Goal: Task Accomplishment & Management: Manage account settings

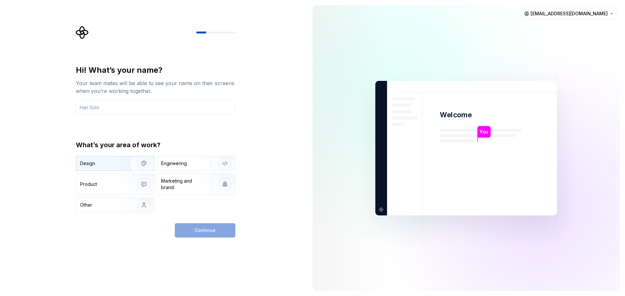
click at [120, 166] on img "button" at bounding box center [140, 164] width 42 height 44
click at [112, 109] on input "text" at bounding box center [155, 107] width 159 height 14
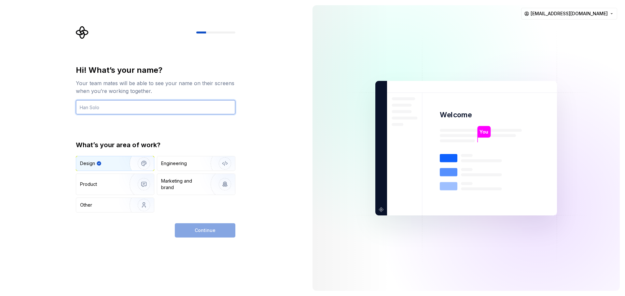
type input "G"
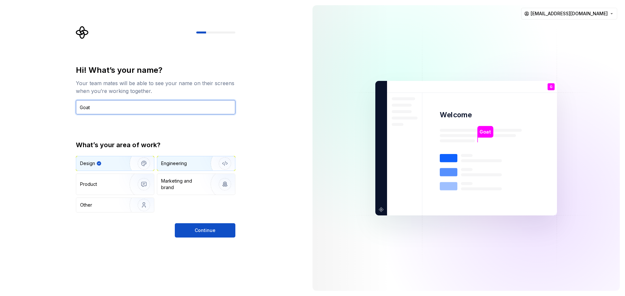
type input "Goat"
click at [202, 166] on img "button" at bounding box center [221, 164] width 42 height 44
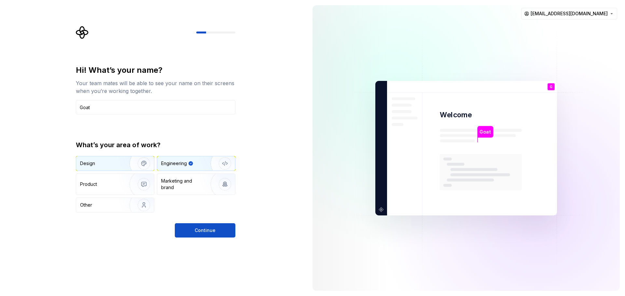
click at [128, 163] on img "button" at bounding box center [140, 164] width 42 height 44
click at [208, 167] on img "button" at bounding box center [221, 164] width 42 height 44
click at [121, 168] on img "button" at bounding box center [140, 164] width 42 height 44
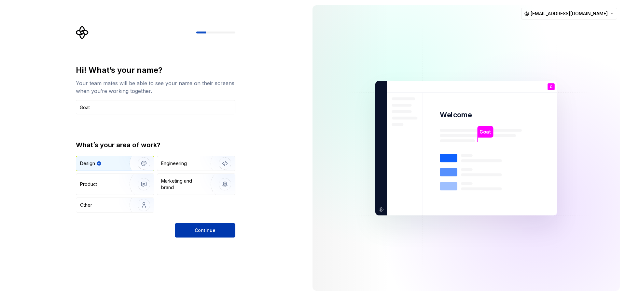
click at [194, 229] on button "Continue" at bounding box center [205, 230] width 60 height 14
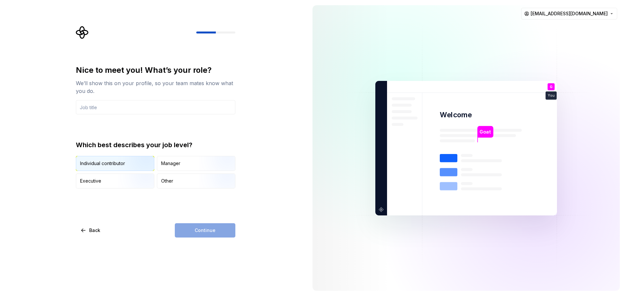
click at [118, 167] on img "button" at bounding box center [138, 172] width 42 height 44
click at [220, 232] on div "Continue" at bounding box center [205, 230] width 60 height 14
click at [142, 109] on input "text" at bounding box center [155, 107] width 159 height 14
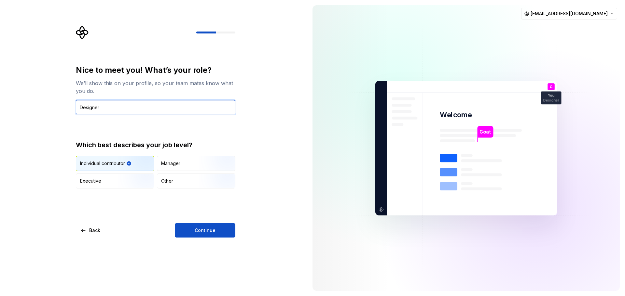
type input "Designer"
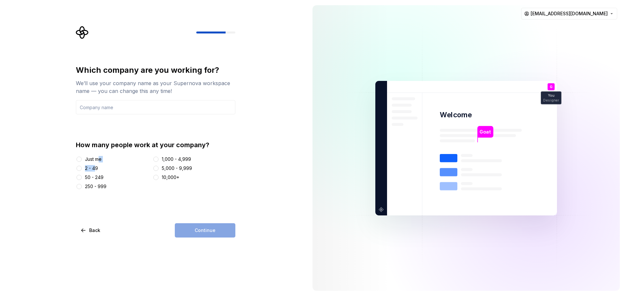
drag, startPoint x: 98, startPoint y: 160, endPoint x: 95, endPoint y: 167, distance: 7.9
click at [96, 167] on div "Just me 2 - 49 50 - 249 250 - 999 1,000 - 4,999 5,000 - 9,999 10,000+" at bounding box center [155, 173] width 159 height 34
click at [94, 167] on div "2 - 49" at bounding box center [91, 168] width 13 height 7
click at [82, 167] on button "2 - 49" at bounding box center [78, 168] width 5 height 5
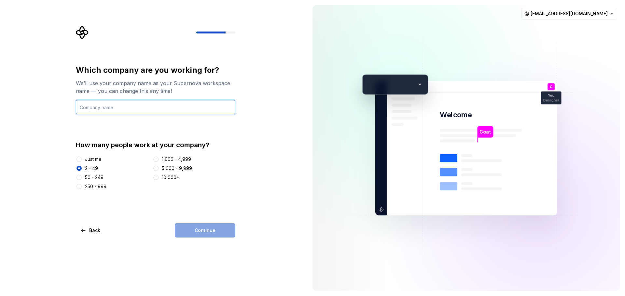
click at [153, 104] on input "text" at bounding box center [155, 107] width 159 height 14
type input "Acme"
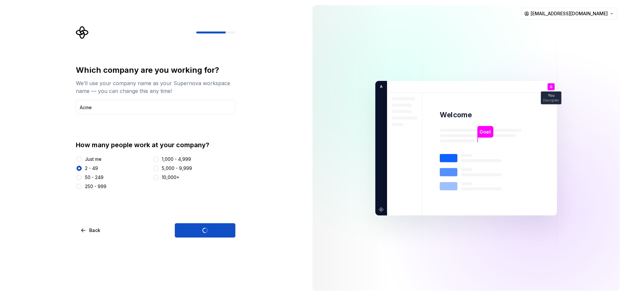
click at [414, 86] on div "Goat Welcome G You Designer T B +3 A cme Thomas Brooke Jamie" at bounding box center [465, 148] width 181 height 135
click at [202, 234] on div "Continue" at bounding box center [205, 230] width 60 height 14
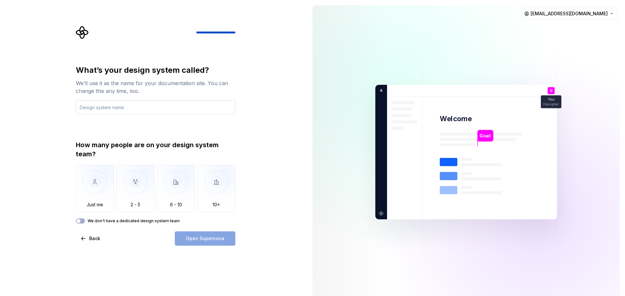
click at [149, 103] on input "text" at bounding box center [155, 107] width 159 height 14
type input "Sharp"
click at [137, 192] on img "button" at bounding box center [135, 187] width 38 height 44
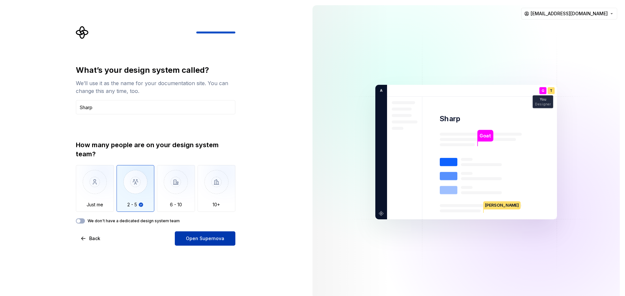
click at [187, 240] on button "Open Supernova" at bounding box center [205, 239] width 60 height 14
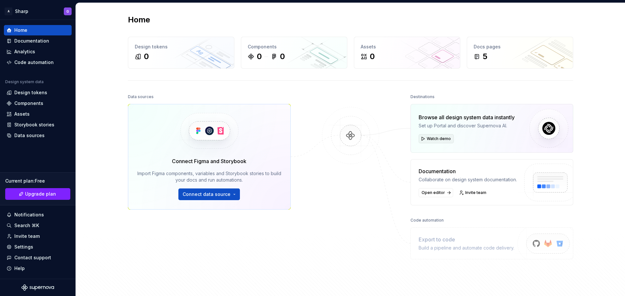
click at [432, 141] on span "Watch demo" at bounding box center [438, 138] width 24 height 5
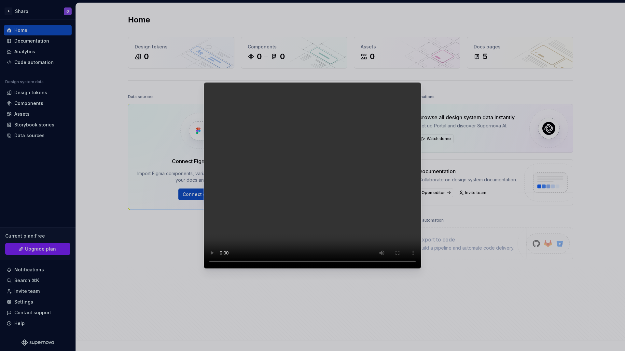
click at [421, 176] on video at bounding box center [312, 175] width 217 height 187
click at [382, 176] on video at bounding box center [312, 175] width 217 height 187
click at [259, 197] on video at bounding box center [312, 175] width 217 height 187
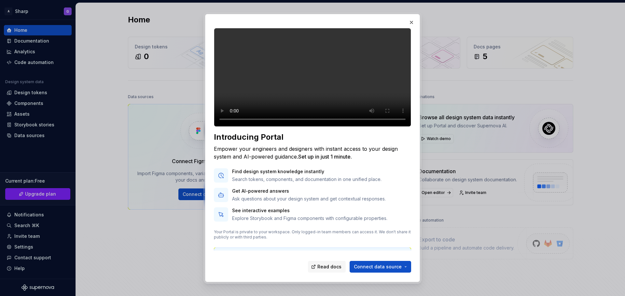
click at [343, 93] on video at bounding box center [312, 77] width 197 height 99
click at [392, 269] on span "Connect data source" at bounding box center [378, 267] width 48 height 7
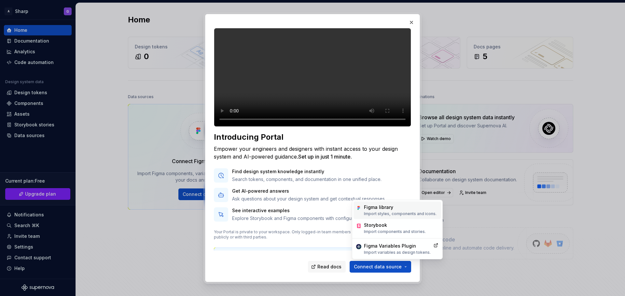
click at [400, 214] on p "Import styles, components and icons." at bounding box center [400, 213] width 73 height 5
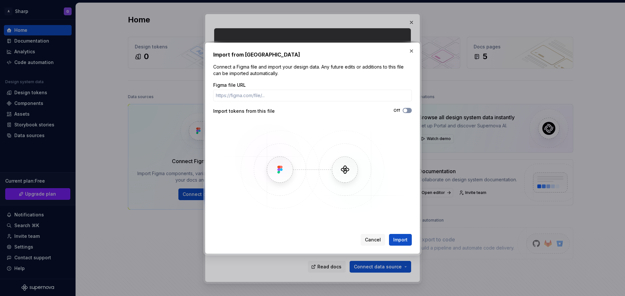
click at [406, 112] on span "button" at bounding box center [405, 111] width 4 height 4
click at [407, 111] on icon "button" at bounding box center [404, 111] width 5 height 4
click at [304, 96] on input "Figma file URL" at bounding box center [312, 96] width 198 height 12
paste input "https://www.figma.com/design/DfLEU9EvVRwPSJnoYsNVRD/OIQ?node-id=0-1&p=f&t=m7UGH…"
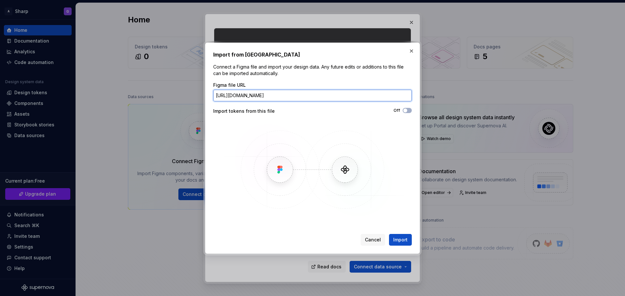
scroll to position [0, 47]
type input "https://www.figma.com/design/DfLEU9EvVRwPSJnoYsNVRD/OIQ?node-id=0-1&p=f&t=m7UGH…"
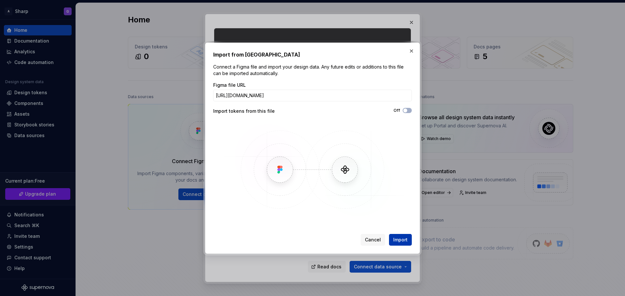
click at [401, 244] on button "Import" at bounding box center [400, 240] width 23 height 12
click at [402, 244] on button "Import" at bounding box center [400, 240] width 23 height 12
click at [400, 238] on span "Import" at bounding box center [400, 240] width 14 height 7
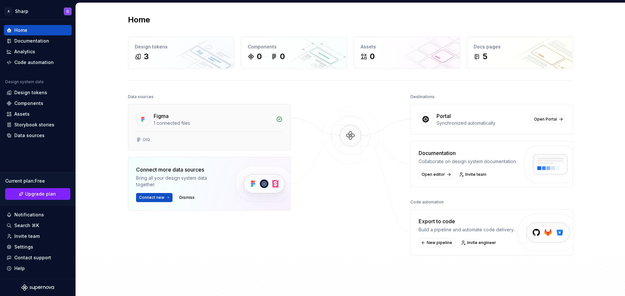
click at [237, 135] on div "OIQ" at bounding box center [209, 141] width 162 height 19
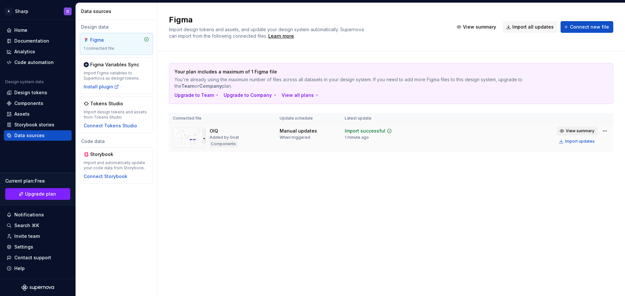
click at [574, 131] on span "View summary" at bounding box center [579, 130] width 29 height 5
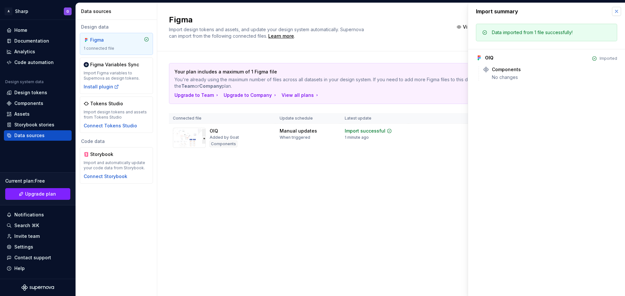
click at [613, 12] on button "button" at bounding box center [615, 11] width 9 height 9
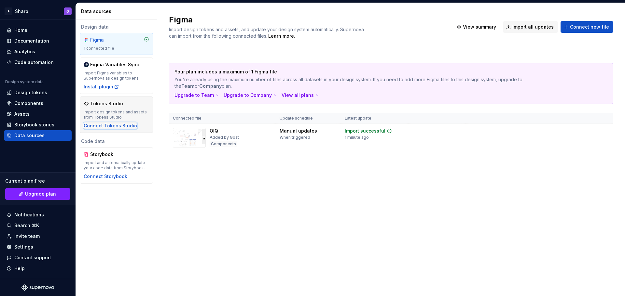
click at [109, 126] on div "Connect Tokens Studio" at bounding box center [110, 126] width 53 height 7
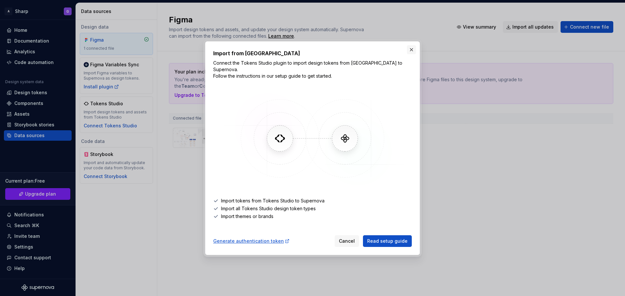
click at [412, 54] on button "button" at bounding box center [411, 49] width 9 height 9
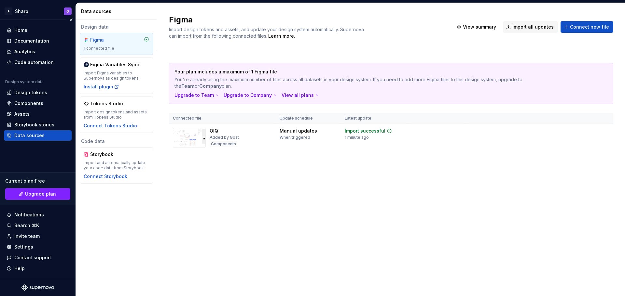
click at [41, 134] on div "Data sources" at bounding box center [29, 135] width 30 height 7
click at [37, 136] on div "Data sources" at bounding box center [29, 135] width 30 height 7
click at [32, 30] on div "Home" at bounding box center [38, 30] width 62 height 7
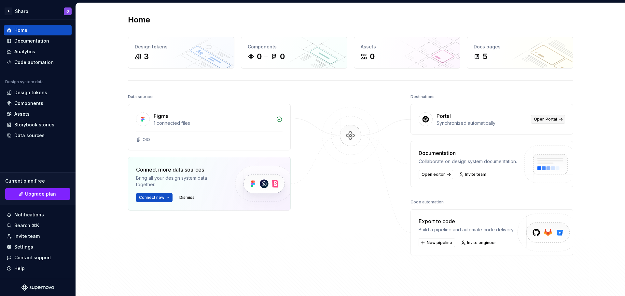
click at [549, 120] on span "Open Portal" at bounding box center [544, 119] width 23 height 5
click at [297, 54] on div "0 0" at bounding box center [294, 56] width 93 height 10
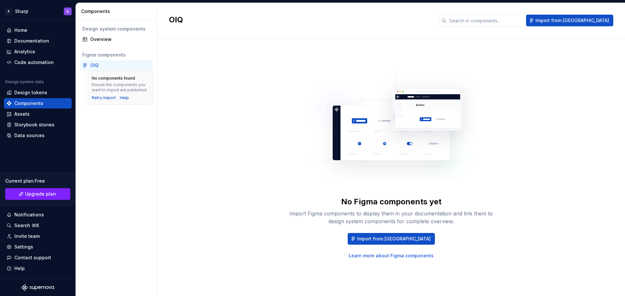
click at [413, 256] on link "Learn more about Figma components" at bounding box center [390, 256] width 85 height 7
click at [104, 97] on div "Retry import" at bounding box center [104, 97] width 24 height 5
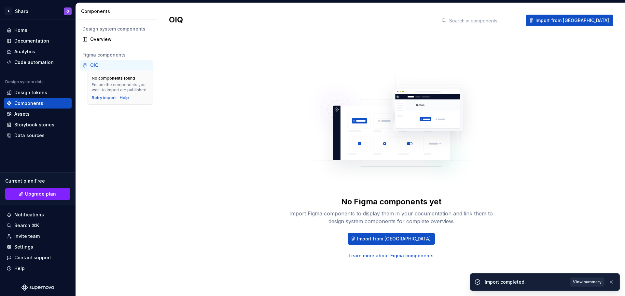
click at [593, 285] on span "View summary" at bounding box center [586, 282] width 29 height 5
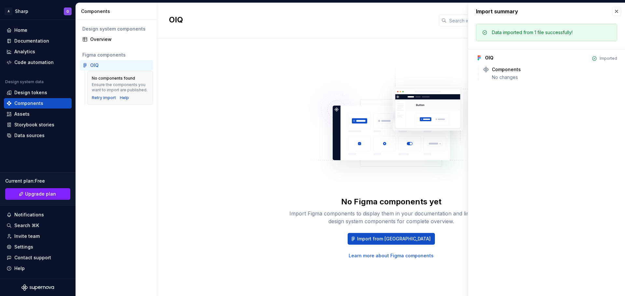
click at [496, 63] on div "OIQ Imported Components No changes" at bounding box center [546, 65] width 141 height 32
click at [499, 70] on div "Components" at bounding box center [505, 69] width 29 height 7
click at [501, 75] on div "No changes" at bounding box center [553, 77] width 125 height 7
click at [35, 92] on div "Design tokens" at bounding box center [30, 92] width 33 height 7
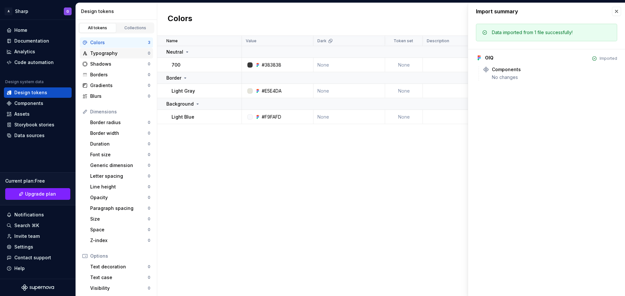
click at [121, 55] on div "Typography" at bounding box center [119, 53] width 58 height 7
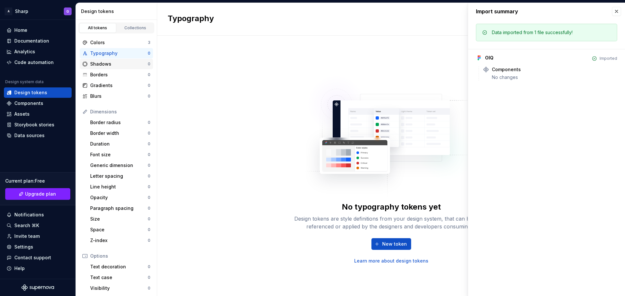
click at [119, 68] on div "Shadows 0" at bounding box center [116, 64] width 73 height 10
click at [122, 29] on div "Collections" at bounding box center [135, 27] width 33 height 5
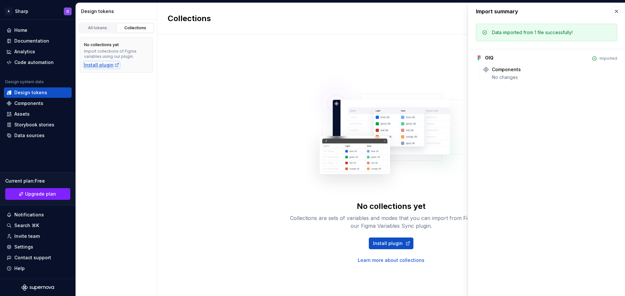
click at [99, 63] on div "Install plugin" at bounding box center [101, 65] width 35 height 7
click at [28, 103] on div "Components" at bounding box center [28, 103] width 29 height 7
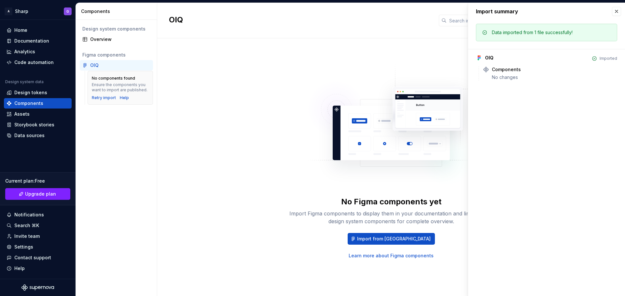
click at [404, 256] on link "Learn more about Figma components" at bounding box center [390, 256] width 85 height 7
click at [43, 95] on div "Design tokens" at bounding box center [30, 92] width 33 height 7
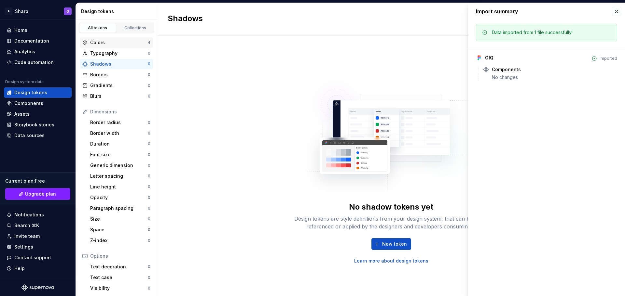
click at [131, 41] on div "Colors" at bounding box center [119, 42] width 58 height 7
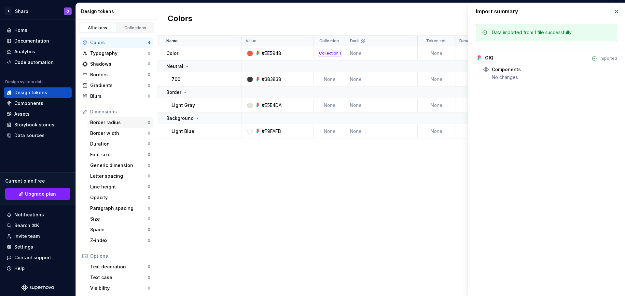
click at [126, 124] on div "Border radius" at bounding box center [119, 122] width 58 height 7
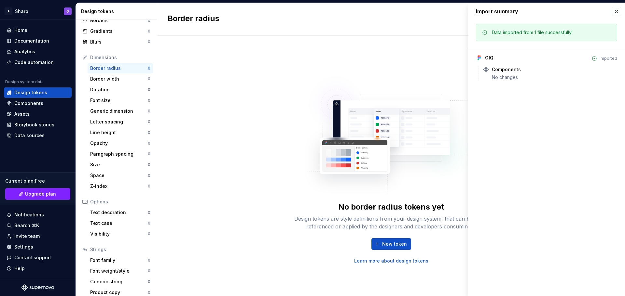
scroll to position [60, 0]
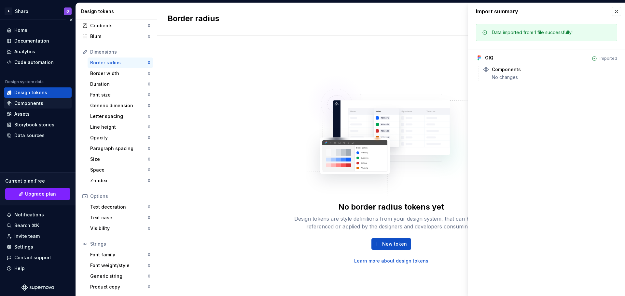
click at [44, 103] on div "Components" at bounding box center [38, 103] width 62 height 7
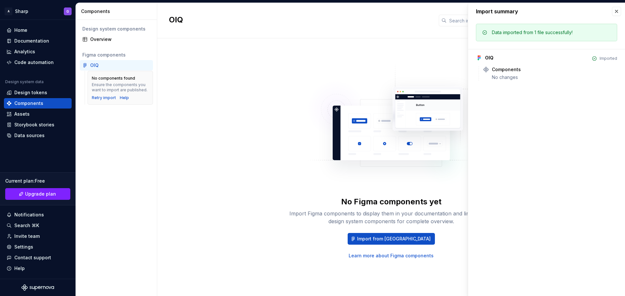
click at [367, 254] on link "Learn more about Figma components" at bounding box center [390, 256] width 85 height 7
click at [123, 40] on div "Overview" at bounding box center [120, 39] width 60 height 7
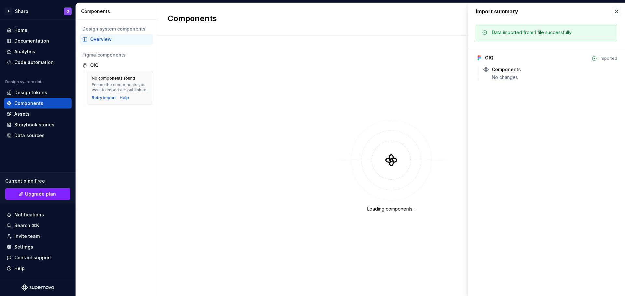
click at [123, 41] on div "Overview" at bounding box center [120, 39] width 60 height 7
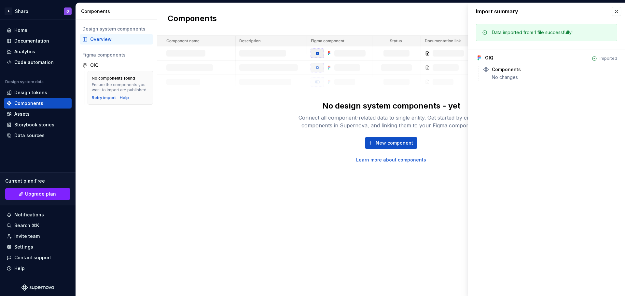
click at [402, 161] on link "Learn more about components" at bounding box center [391, 160] width 70 height 7
click at [399, 138] on button "New component" at bounding box center [391, 143] width 52 height 12
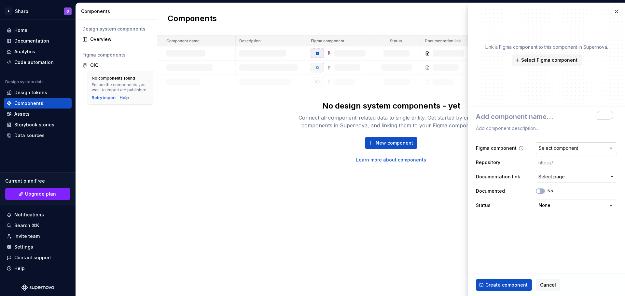
click at [554, 146] on div "Select component" at bounding box center [557, 148] width 39 height 7
click at [501, 248] on html "**********" at bounding box center [312, 148] width 625 height 296
click at [553, 146] on div "Select component" at bounding box center [557, 148] width 39 height 7
drag, startPoint x: 186, startPoint y: 166, endPoint x: 85, endPoint y: 167, distance: 100.8
click at [186, 166] on html "**********" at bounding box center [312, 148] width 625 height 296
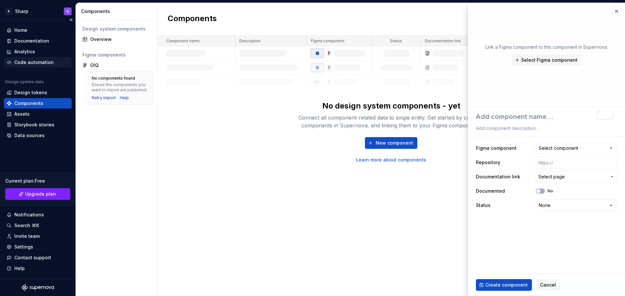
click at [50, 61] on div "Code automation" at bounding box center [33, 62] width 39 height 7
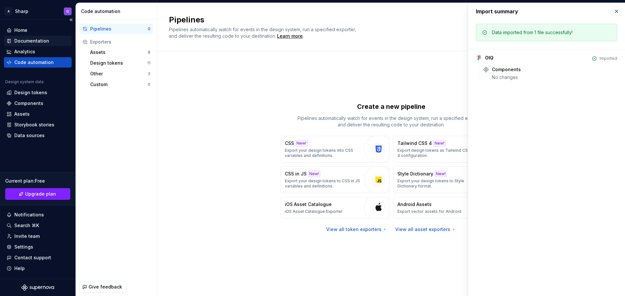
click at [34, 41] on div "Documentation" at bounding box center [31, 41] width 35 height 7
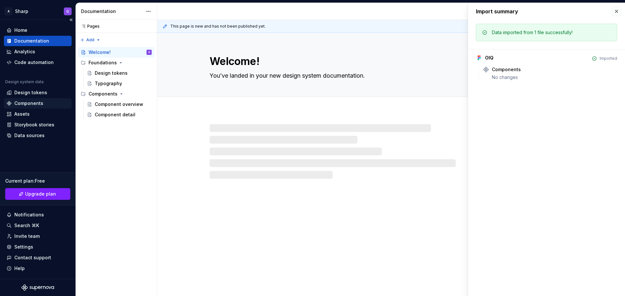
click at [35, 103] on div "Components" at bounding box center [28, 103] width 29 height 7
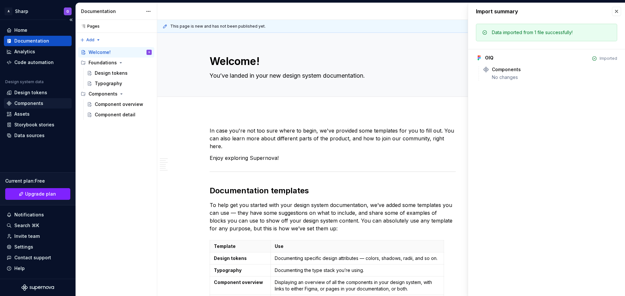
type textarea "*"
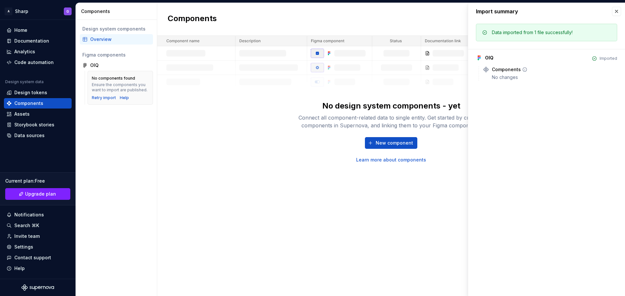
click at [504, 76] on div "No changes" at bounding box center [553, 77] width 125 height 7
click at [522, 71] on icon at bounding box center [524, 69] width 5 height 5
click at [524, 68] on icon at bounding box center [524, 69] width 5 height 5
click at [524, 70] on icon at bounding box center [524, 69] width 5 height 5
click at [397, 160] on link "Learn more about components" at bounding box center [391, 160] width 70 height 7
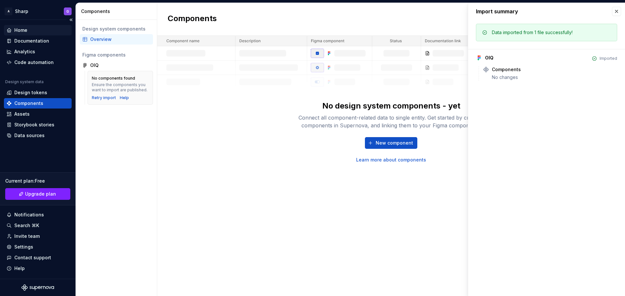
click at [40, 30] on div "Home" at bounding box center [38, 30] width 62 height 7
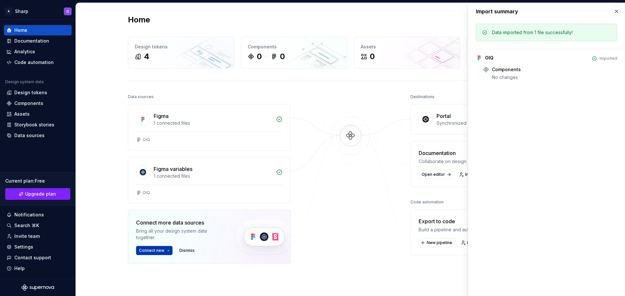
click at [165, 249] on button "Connect new" at bounding box center [154, 250] width 36 height 9
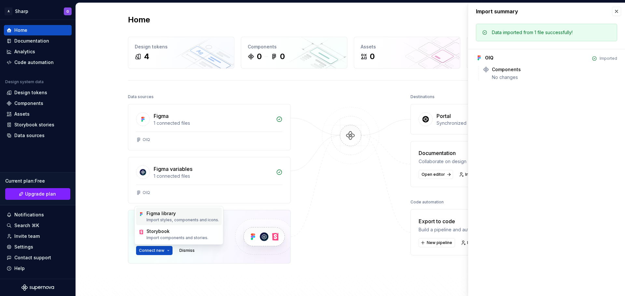
click at [174, 221] on p "Import styles, components and icons." at bounding box center [182, 220] width 73 height 5
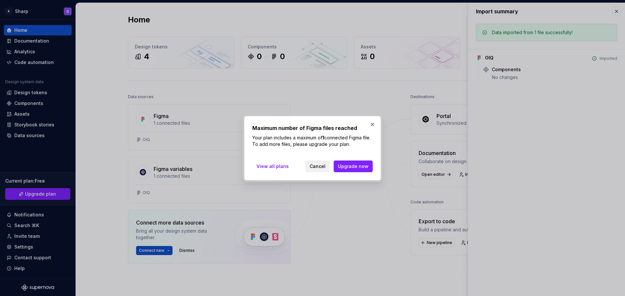
click at [318, 165] on span "Cancel" at bounding box center [317, 166] width 16 height 7
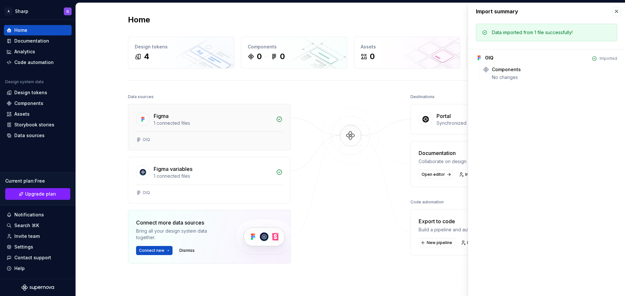
click at [267, 122] on div "1 connected files" at bounding box center [213, 123] width 118 height 7
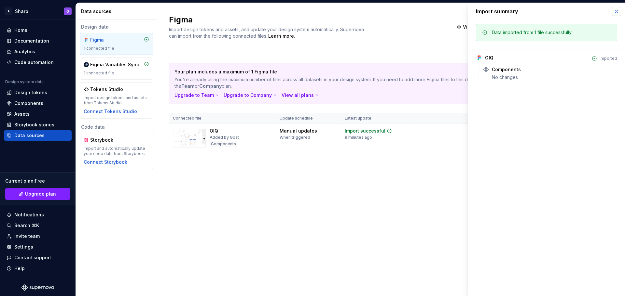
click at [615, 8] on button "button" at bounding box center [615, 11] width 9 height 9
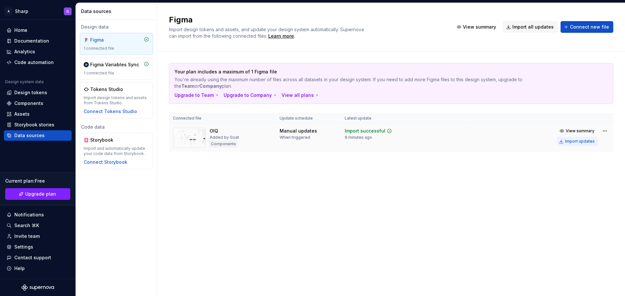
click at [584, 141] on div "Import updates" at bounding box center [580, 141] width 30 height 5
click at [577, 141] on div "Import updates" at bounding box center [580, 141] width 30 height 5
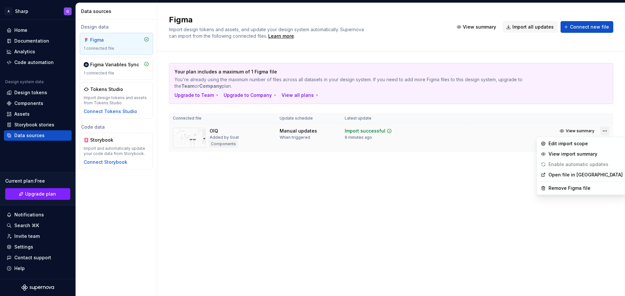
click at [604, 132] on html "A Sharp G Home Documentation Analytics Code automation Design system data Desig…" at bounding box center [312, 148] width 625 height 296
click at [589, 144] on div "Edit import scope" at bounding box center [585, 144] width 74 height 7
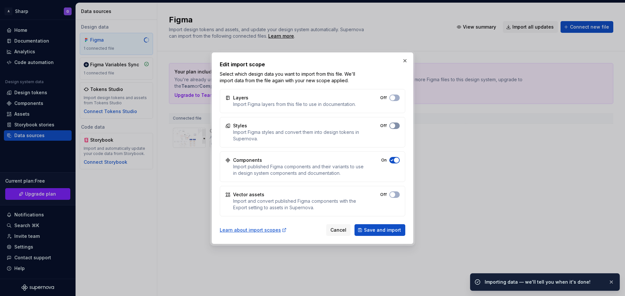
click at [393, 127] on span "button" at bounding box center [392, 125] width 5 height 5
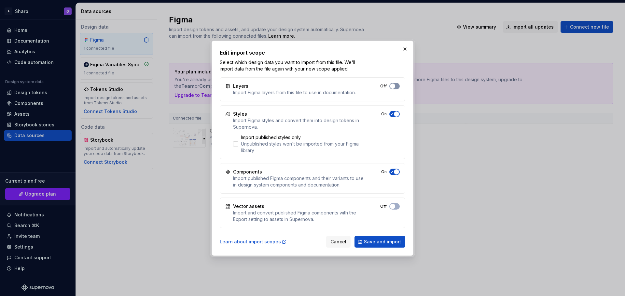
click at [393, 86] on span "button" at bounding box center [392, 86] width 5 height 5
click at [394, 206] on span "button" at bounding box center [392, 206] width 5 height 5
click at [243, 144] on div "Unpublished styles won't be imported from your Figma library" at bounding box center [302, 147] width 123 height 13
click at [384, 242] on span "Save and import" at bounding box center [382, 242] width 37 height 7
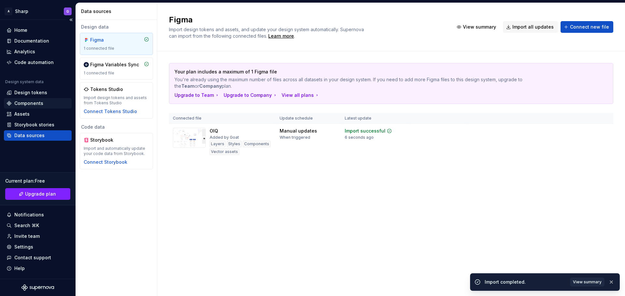
click at [38, 104] on div "Components" at bounding box center [28, 103] width 29 height 7
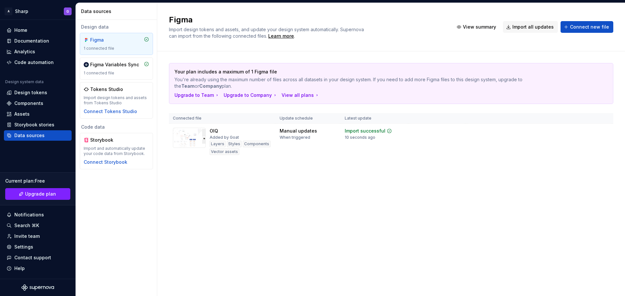
click at [604, 130] on html "A Sharp G Home Documentation Analytics Code automation Design system data Desig…" at bounding box center [312, 148] width 625 height 296
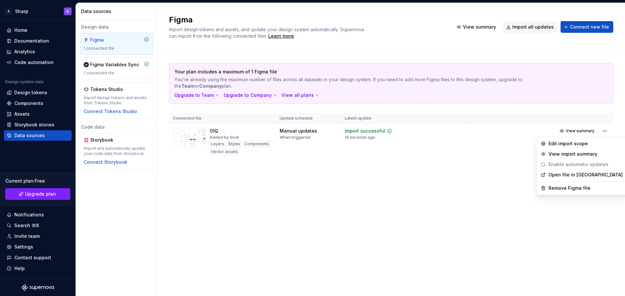
click at [580, 173] on link "Open file in Figma" at bounding box center [585, 175] width 74 height 7
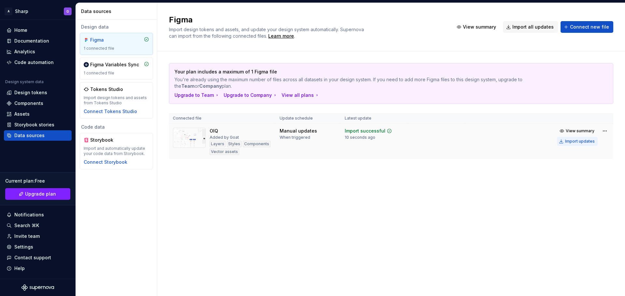
drag, startPoint x: 573, startPoint y: 137, endPoint x: 577, endPoint y: 138, distance: 3.9
click at [573, 137] on button "Import updates" at bounding box center [577, 141] width 41 height 9
click at [604, 130] on html "A Sharp G Home Documentation Analytics Code automation Design system data Desig…" at bounding box center [312, 148] width 625 height 296
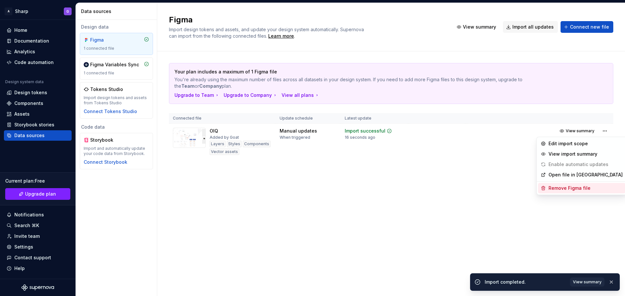
click at [570, 188] on div "Remove Figma file" at bounding box center [585, 188] width 74 height 7
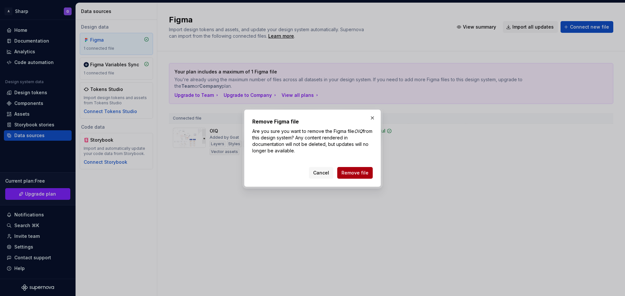
click at [360, 173] on span "Remove file" at bounding box center [354, 173] width 27 height 7
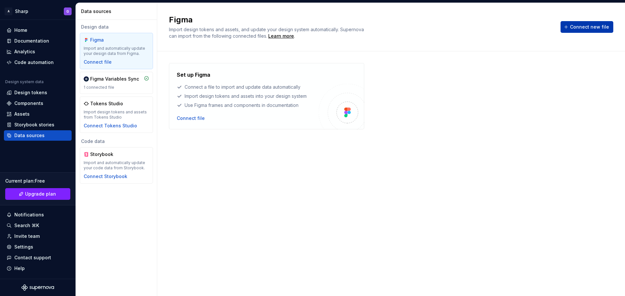
click at [584, 30] on span "Connect new file" at bounding box center [589, 27] width 39 height 7
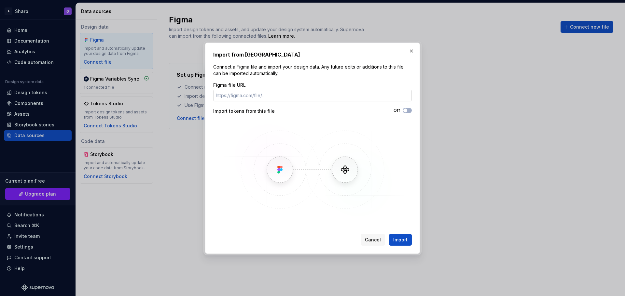
click at [369, 91] on input "Figma file URL" at bounding box center [312, 96] width 198 height 12
click at [231, 97] on input "Figma file URL" at bounding box center [312, 96] width 198 height 12
click at [300, 99] on input "Figma file URL" at bounding box center [312, 96] width 198 height 12
paste input "https://www.figma.com/design/DfLEU9EvVRwPSJnoYsNVRD/OIQ?node-id=1263-3464&t=m7U…"
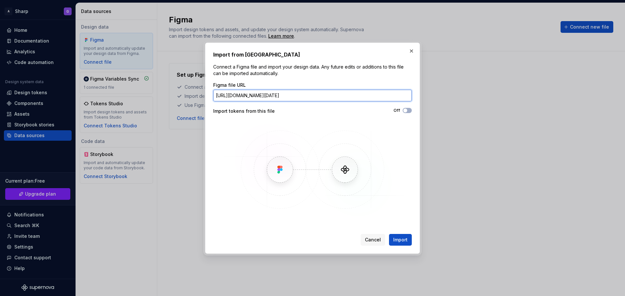
scroll to position [0, 54]
type input "https://www.figma.com/design/DfLEU9EvVRwPSJnoYsNVRD/OIQ?node-id=1263-3464&t=m7U…"
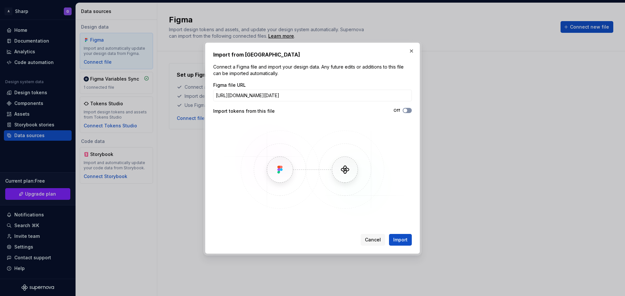
click at [408, 112] on button "Off" at bounding box center [406, 110] width 9 height 5
click at [398, 240] on span "Import" at bounding box center [400, 240] width 14 height 7
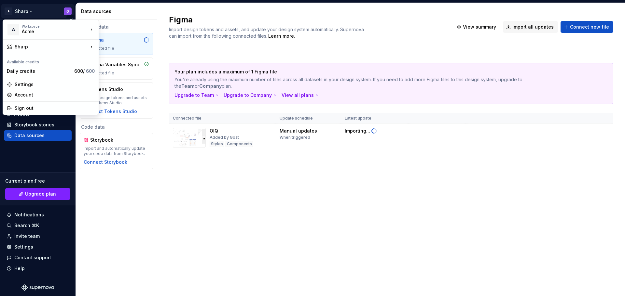
click at [21, 11] on html "A Sharp G Home Documentation Analytics Code automation Design system data Desig…" at bounding box center [312, 148] width 625 height 296
drag, startPoint x: 37, startPoint y: 91, endPoint x: 32, endPoint y: 95, distance: 6.0
click at [32, 95] on div "Account" at bounding box center [55, 95] width 80 height 7
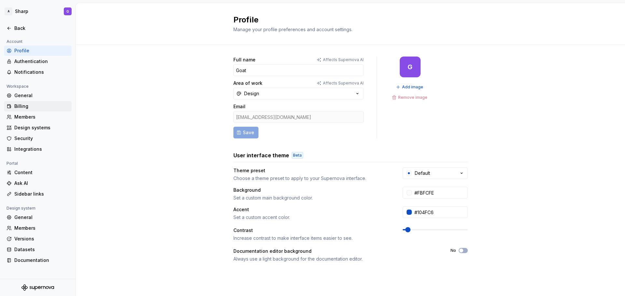
click at [52, 107] on div "Billing" at bounding box center [41, 106] width 55 height 7
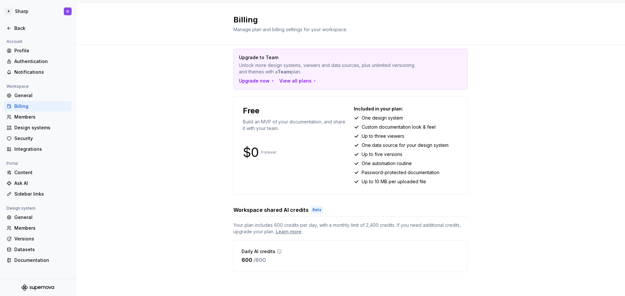
scroll to position [8, 0]
click at [252, 80] on div "Upgrade now" at bounding box center [257, 80] width 36 height 7
click at [294, 80] on div "Upgrade now View all plans" at bounding box center [350, 80] width 223 height 7
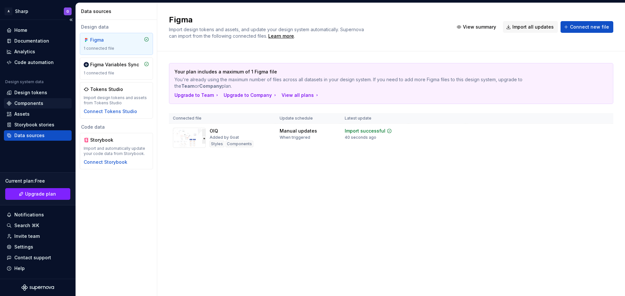
click at [40, 101] on div "Components" at bounding box center [28, 103] width 29 height 7
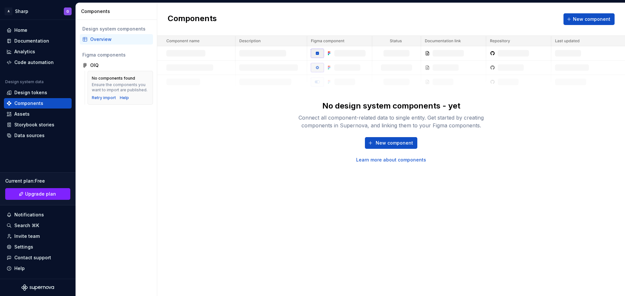
click at [391, 160] on link "Learn more about components" at bounding box center [391, 160] width 70 height 7
click at [397, 143] on span "New component" at bounding box center [393, 143] width 37 height 7
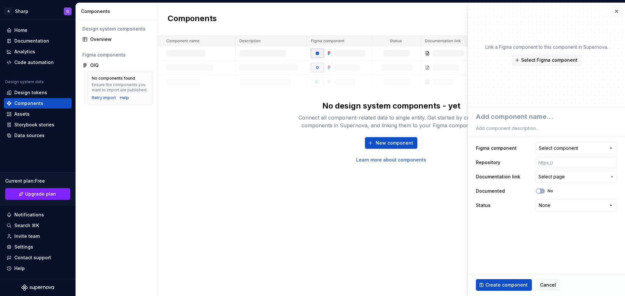
click at [550, 155] on div "**********" at bounding box center [546, 177] width 141 height 72
click at [552, 146] on div "Select component" at bounding box center [557, 148] width 39 height 7
click at [253, 198] on html "**********" at bounding box center [312, 148] width 625 height 296
click at [386, 146] on span "New component" at bounding box center [393, 143] width 37 height 7
click at [517, 117] on textarea at bounding box center [544, 117] width 141 height 12
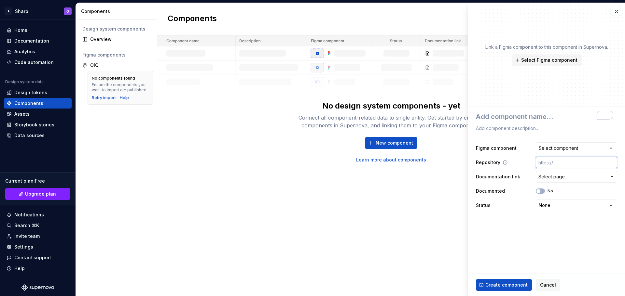
click at [560, 164] on input "text" at bounding box center [575, 163] width 81 height 12
click at [556, 176] on span "Select page" at bounding box center [551, 177] width 26 height 7
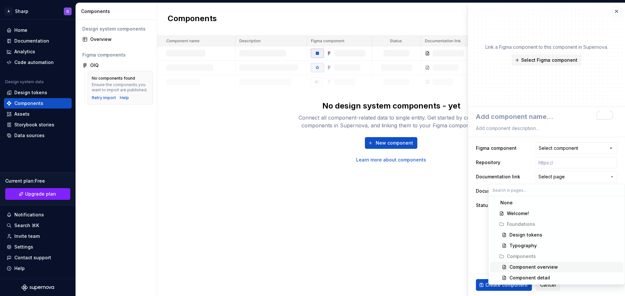
click at [523, 271] on span "Component overview" at bounding box center [556, 267] width 133 height 10
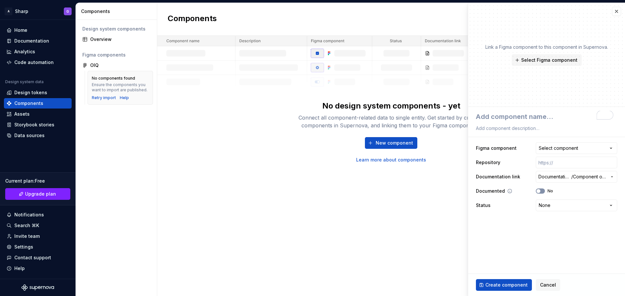
click at [544, 191] on button "No" at bounding box center [539, 191] width 9 height 5
click at [544, 191] on button "Yes" at bounding box center [539, 191] width 9 height 5
type textarea "*"
click at [552, 204] on html "**********" at bounding box center [312, 148] width 625 height 296
select select "**********"
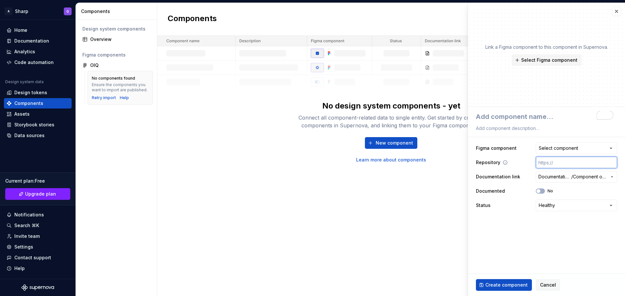
click at [559, 161] on input "text" at bounding box center [575, 163] width 81 height 12
click at [505, 162] on icon at bounding box center [504, 162] width 5 height 5
click at [504, 163] on icon at bounding box center [505, 163] width 4 height 4
click at [566, 146] on div "Select component" at bounding box center [557, 148] width 39 height 7
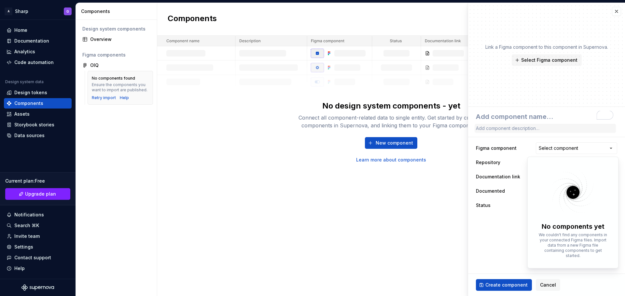
click at [516, 128] on html "**********" at bounding box center [312, 148] width 625 height 296
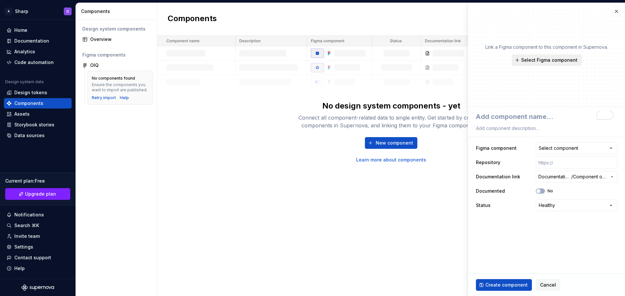
click at [558, 60] on span "Select Figma component" at bounding box center [549, 60] width 56 height 7
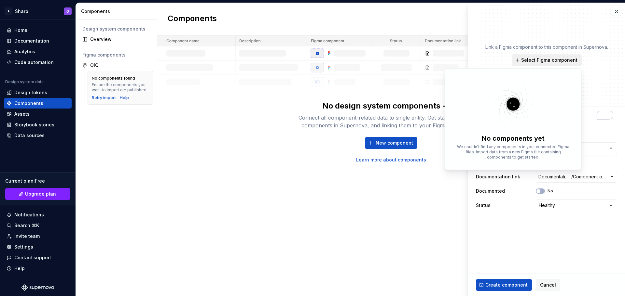
click at [559, 57] on button "Select Figma component" at bounding box center [546, 60] width 70 height 12
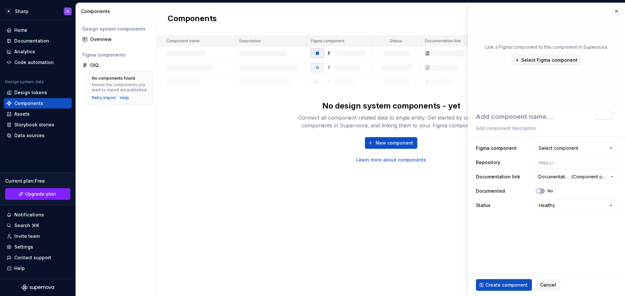
click at [416, 161] on link "Learn more about components" at bounding box center [391, 160] width 70 height 7
click at [543, 283] on span "Cancel" at bounding box center [548, 285] width 16 height 7
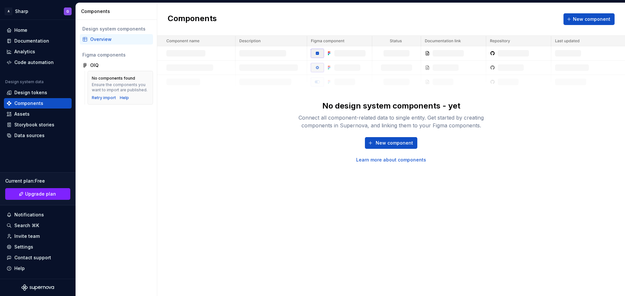
click at [558, 152] on div "No design system components - yet Connect all component-related data to single …" at bounding box center [390, 100] width 467 height 128
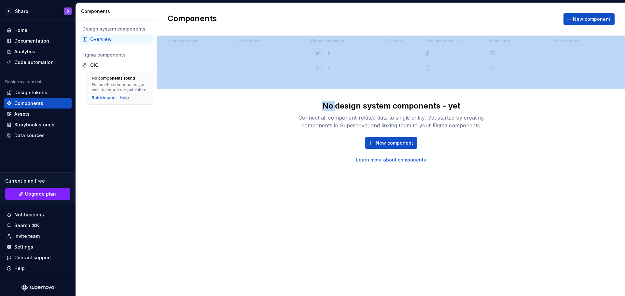
click at [558, 152] on div "No design system components - yet Connect all component-related data to single …" at bounding box center [390, 100] width 467 height 128
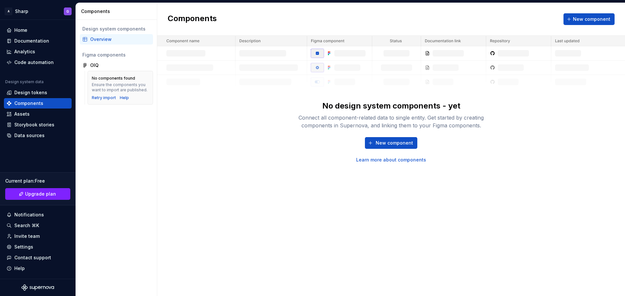
click at [497, 118] on div "No design system components - yet Connect all component-related data to single …" at bounding box center [390, 100] width 467 height 128
click at [383, 147] on button "New component" at bounding box center [391, 143] width 52 height 12
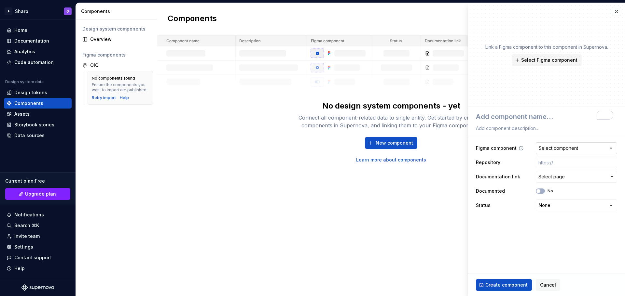
click at [540, 149] on div "Select component" at bounding box center [557, 148] width 39 height 7
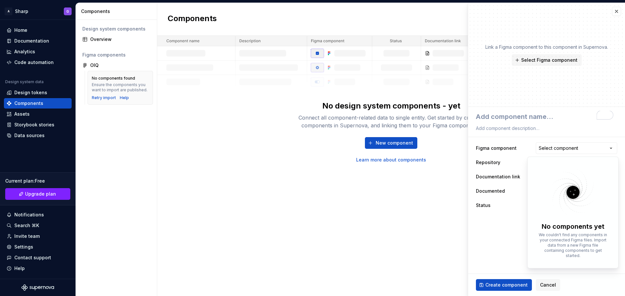
click at [235, 159] on html "**********" at bounding box center [312, 148] width 625 height 296
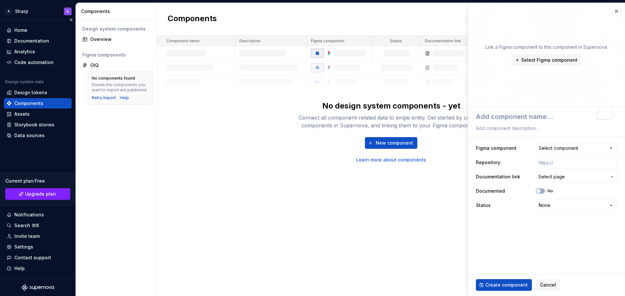
click at [38, 104] on div "Components" at bounding box center [28, 103] width 29 height 7
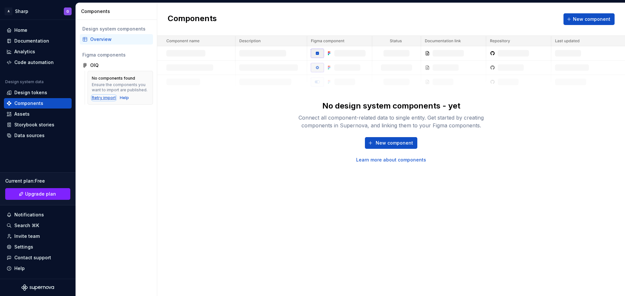
click at [101, 98] on div "Retry import" at bounding box center [104, 97] width 24 height 5
click at [109, 96] on div "Retry import" at bounding box center [104, 97] width 24 height 5
click at [139, 77] on div "App" at bounding box center [118, 76] width 56 height 7
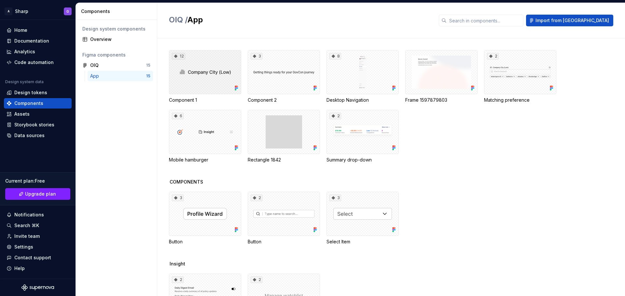
click at [194, 78] on div "12" at bounding box center [205, 72] width 72 height 44
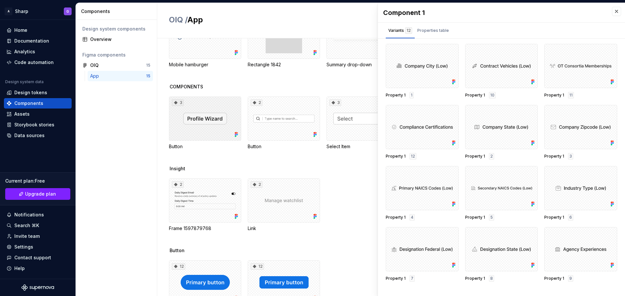
scroll to position [128, 0]
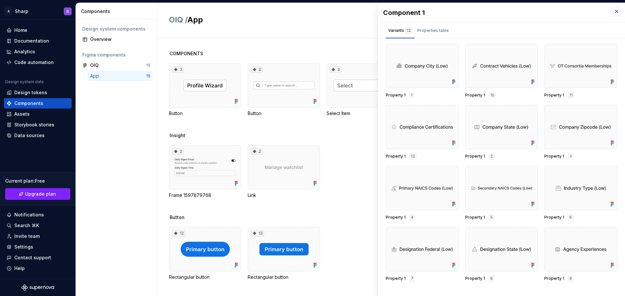
click at [344, 192] on div "2 Frame 1597879768 2 Link" at bounding box center [397, 171] width 456 height 53
click at [203, 246] on div "12" at bounding box center [205, 249] width 72 height 44
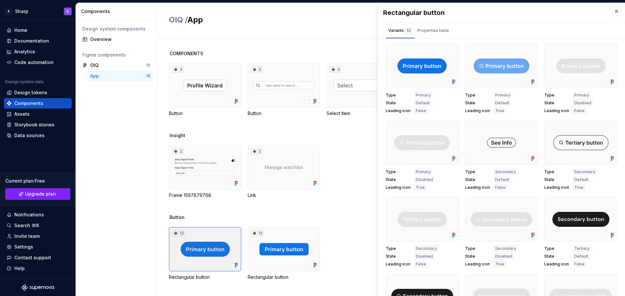
click at [213, 237] on div "12" at bounding box center [205, 249] width 72 height 44
click at [574, 173] on span "Secondary" at bounding box center [584, 171] width 21 height 5
click at [575, 144] on div at bounding box center [580, 143] width 73 height 44
click at [605, 128] on button "button" at bounding box center [609, 128] width 9 height 9
click at [435, 28] on div "Properties table" at bounding box center [433, 30] width 32 height 7
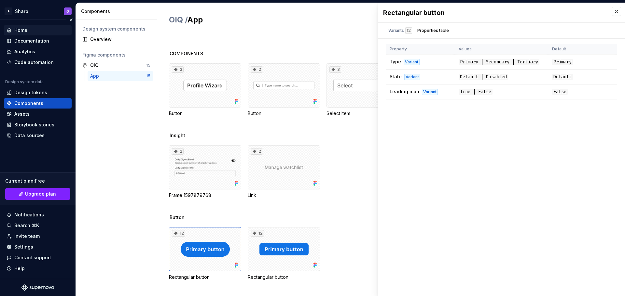
click at [27, 29] on div "Home" at bounding box center [20, 30] width 13 height 7
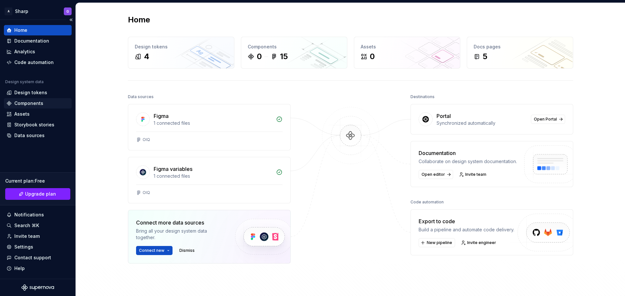
click at [40, 102] on div "Components" at bounding box center [28, 103] width 29 height 7
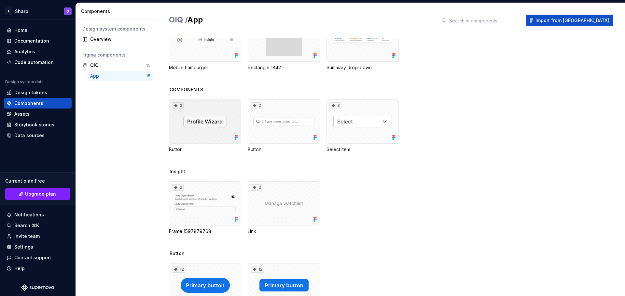
scroll to position [128, 0]
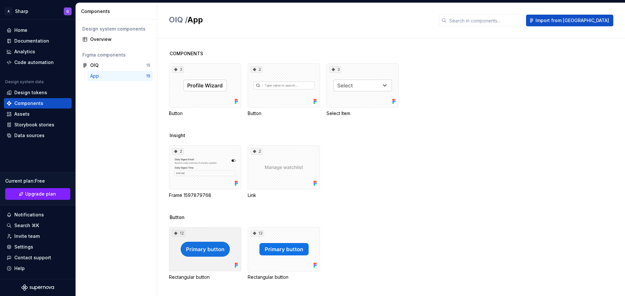
click at [208, 236] on div "12" at bounding box center [205, 249] width 72 height 44
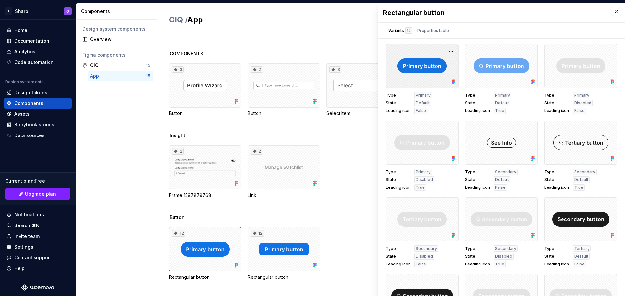
click at [422, 65] on div at bounding box center [421, 66] width 73 height 44
click at [447, 51] on button "button" at bounding box center [450, 51] width 9 height 9
click at [431, 64] on div "Open in [GEOGRAPHIC_DATA]" at bounding box center [427, 71] width 42 height 20
click at [435, 32] on div "Properties table" at bounding box center [433, 30] width 32 height 7
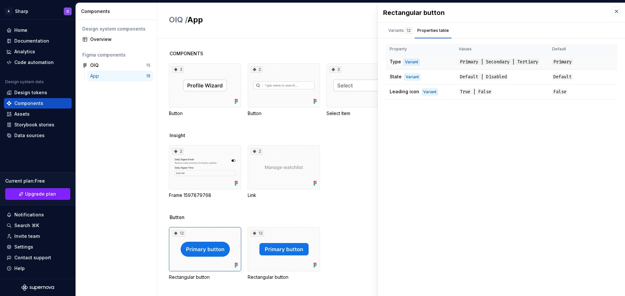
click at [412, 63] on div "Variant" at bounding box center [411, 62] width 16 height 7
click at [434, 65] on td "Type Variant" at bounding box center [419, 62] width 69 height 15
click at [554, 100] on div "Type Primary State Default Leading icon False Type Primary State Default Leadin…" at bounding box center [501, 74] width 247 height 61
click at [621, 13] on div "Rectangular button" at bounding box center [501, 13] width 247 height 20
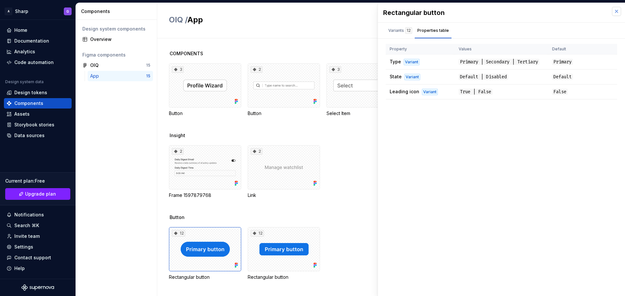
click at [619, 12] on button "button" at bounding box center [615, 11] width 9 height 9
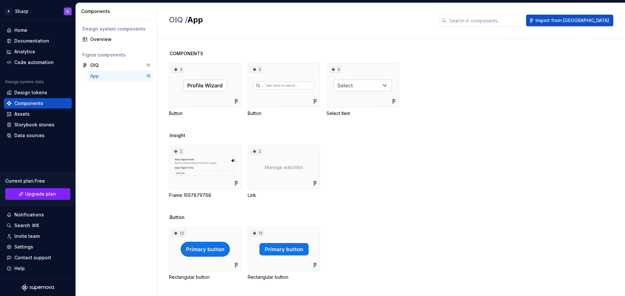
click at [617, 10] on div "OIQ / App Import from [GEOGRAPHIC_DATA]" at bounding box center [390, 20] width 467 height 35
click at [594, 24] on button "Import from [GEOGRAPHIC_DATA]" at bounding box center [569, 21] width 87 height 12
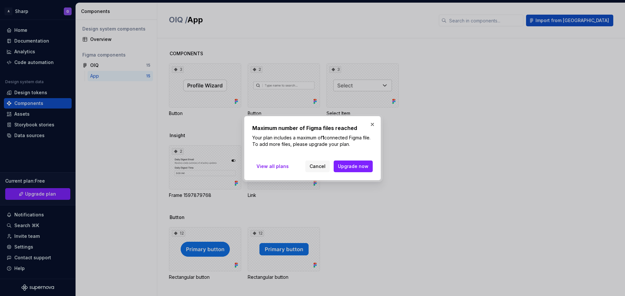
click at [593, 25] on div at bounding box center [312, 148] width 625 height 296
click at [372, 124] on button "button" at bounding box center [372, 124] width 9 height 9
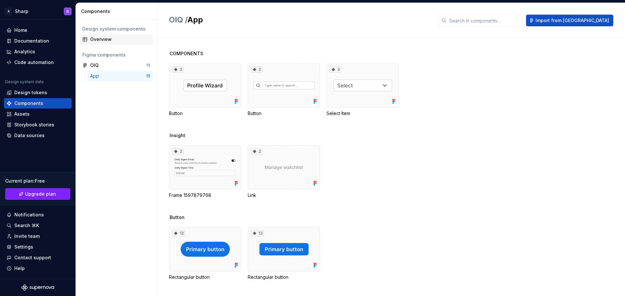
click at [97, 41] on div "Overview" at bounding box center [120, 39] width 60 height 7
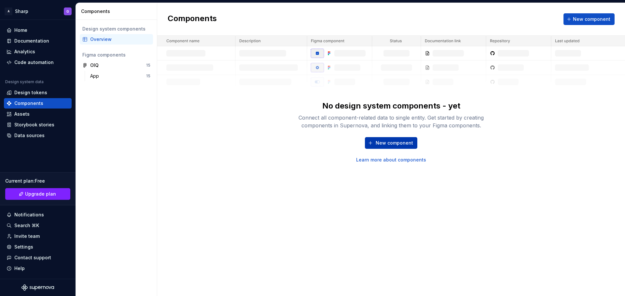
click at [390, 141] on span "New component" at bounding box center [393, 143] width 37 height 7
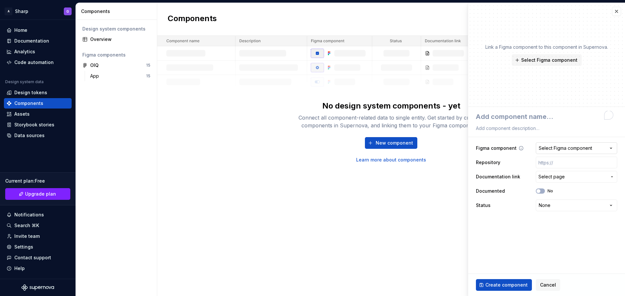
click at [558, 145] on div "Select Figma component" at bounding box center [564, 148] width 53 height 7
click at [509, 121] on html "**********" at bounding box center [312, 148] width 625 height 296
click at [49, 91] on div "Design tokens" at bounding box center [38, 92] width 62 height 7
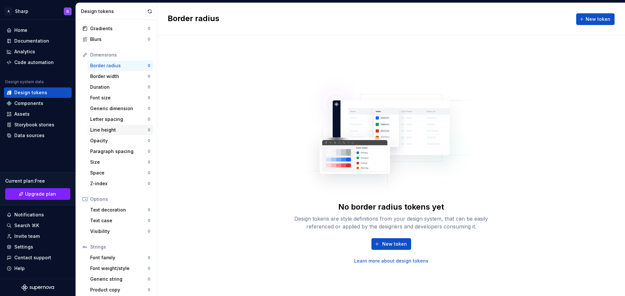
scroll to position [60, 0]
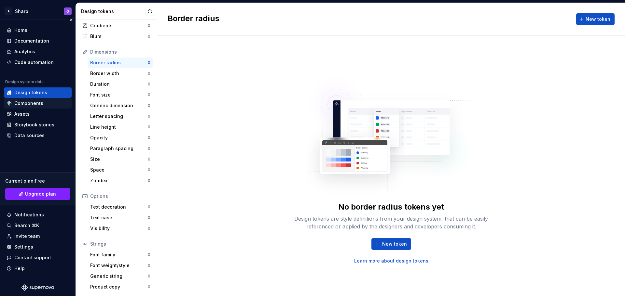
click at [35, 102] on div "Components" at bounding box center [28, 103] width 29 height 7
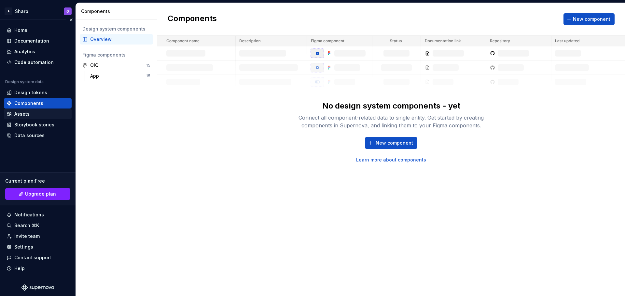
click at [33, 114] on div "Assets" at bounding box center [38, 114] width 62 height 7
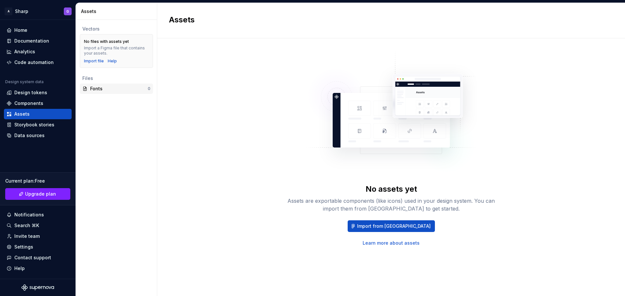
click at [104, 90] on div "Fonts" at bounding box center [119, 89] width 58 height 7
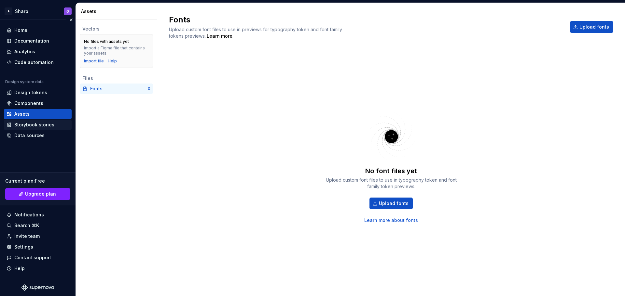
click at [53, 125] on div "Storybook stories" at bounding box center [34, 125] width 40 height 7
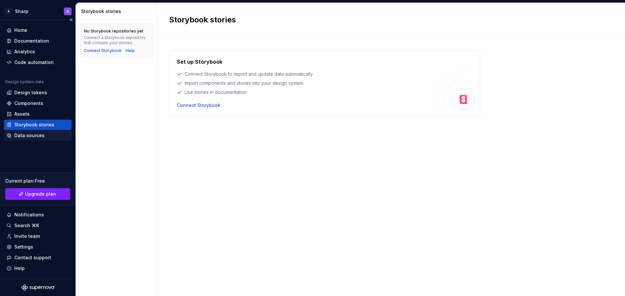
click at [42, 138] on div "Data sources" at bounding box center [29, 135] width 30 height 7
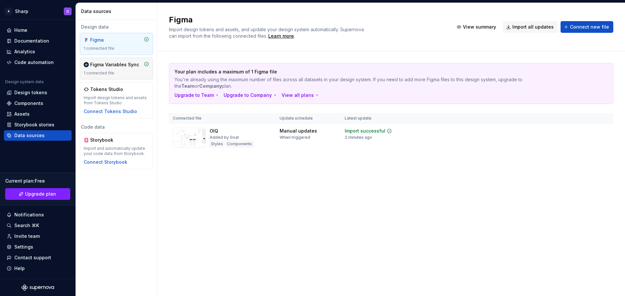
click at [113, 73] on div "1 connected file" at bounding box center [116, 73] width 65 height 5
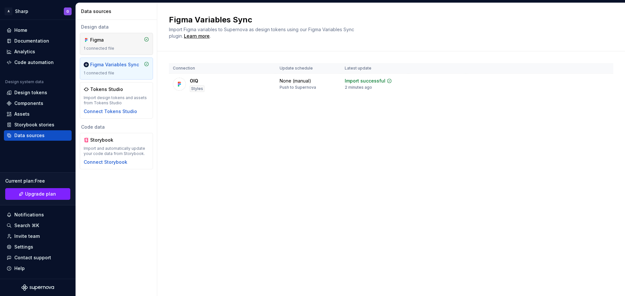
click at [120, 48] on div "1 connected file" at bounding box center [116, 48] width 65 height 5
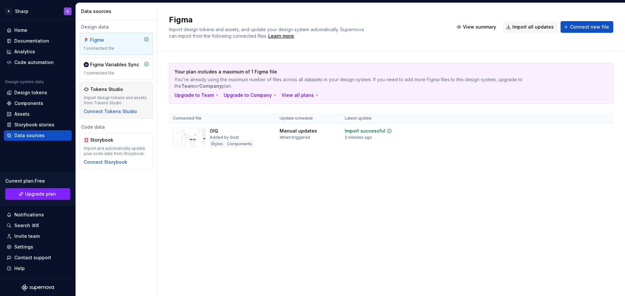
click at [114, 97] on div "Import design tokens and assets from Tokens Studio" at bounding box center [116, 100] width 65 height 10
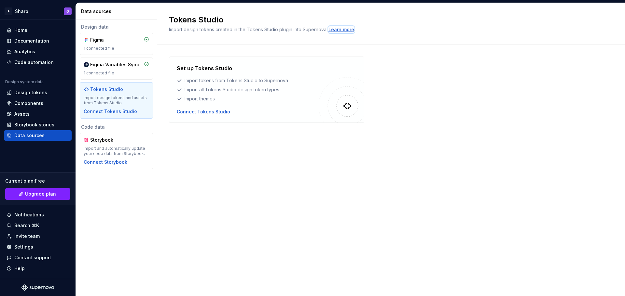
click at [345, 30] on div "Learn more" at bounding box center [341, 29] width 26 height 7
click at [219, 109] on div "Connect Tokens Studio" at bounding box center [203, 112] width 53 height 7
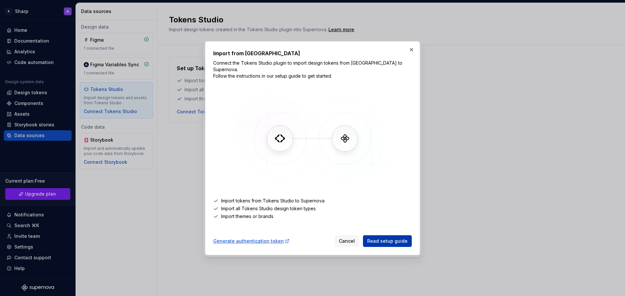
click at [372, 241] on span "Read setup guide" at bounding box center [387, 241] width 40 height 7
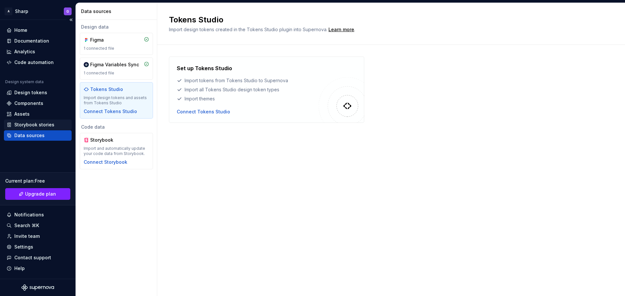
click at [49, 125] on div "Storybook stories" at bounding box center [34, 125] width 40 height 7
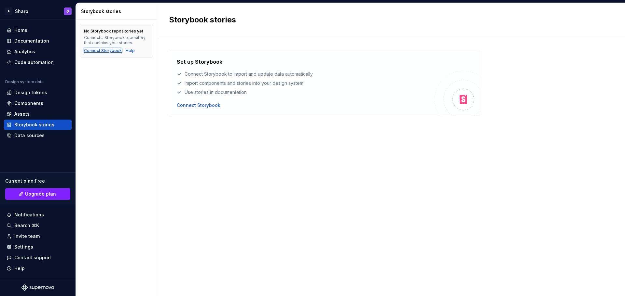
click at [107, 50] on div "Connect Storybook" at bounding box center [103, 50] width 38 height 5
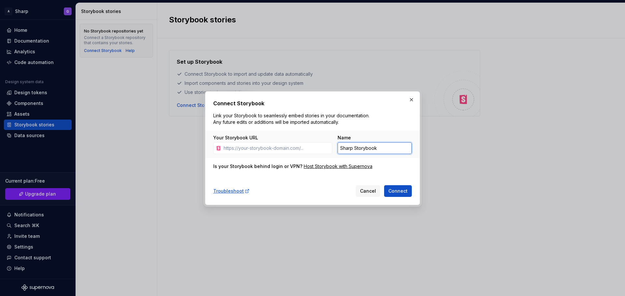
click at [355, 150] on input "Sharp Storybook" at bounding box center [374, 148] width 74 height 12
click at [300, 149] on input "Your Storybook URL" at bounding box center [276, 148] width 111 height 12
click at [315, 168] on div "Host Storybook with Supernova" at bounding box center [337, 166] width 69 height 7
click at [411, 102] on button "button" at bounding box center [411, 99] width 9 height 9
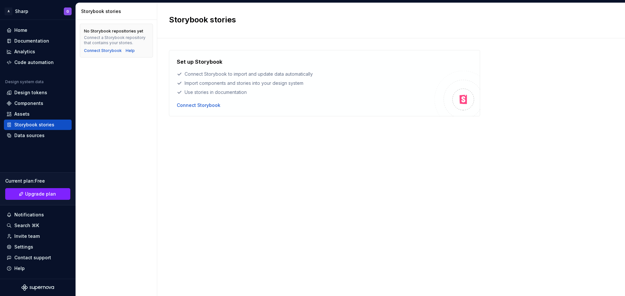
click at [411, 102] on div "Set up Storybook Connect Storybook to import and update data automatically Impo…" at bounding box center [306, 83] width 258 height 51
click at [35, 135] on div "Data sources" at bounding box center [29, 135] width 30 height 7
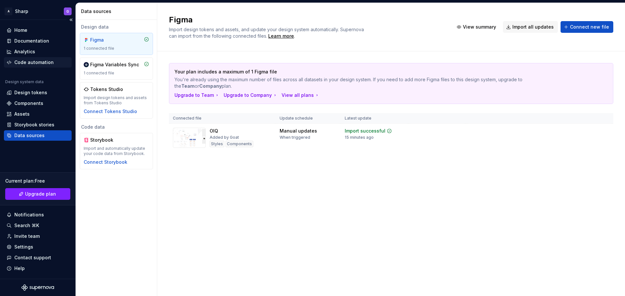
click at [39, 60] on div "Code automation" at bounding box center [33, 62] width 39 height 7
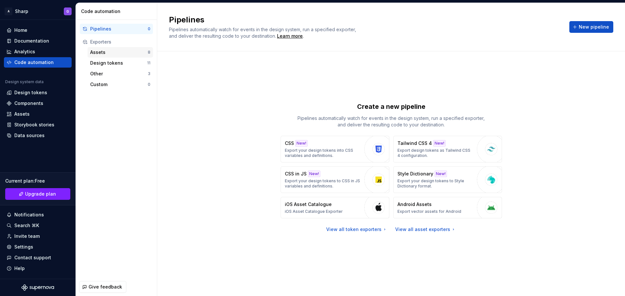
click at [120, 50] on div "Assets" at bounding box center [119, 52] width 58 height 7
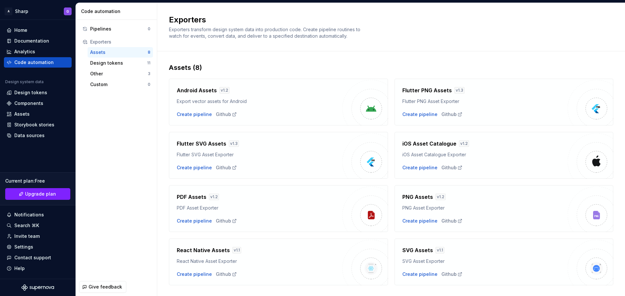
scroll to position [14, 0]
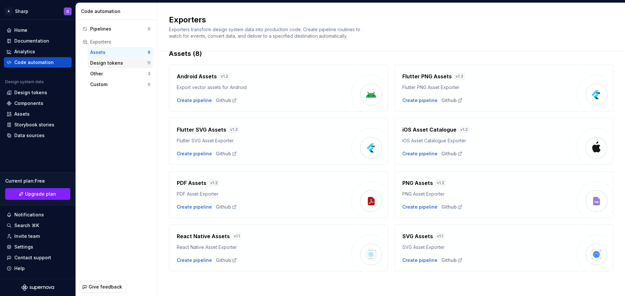
click at [120, 64] on div "Design tokens" at bounding box center [118, 63] width 57 height 7
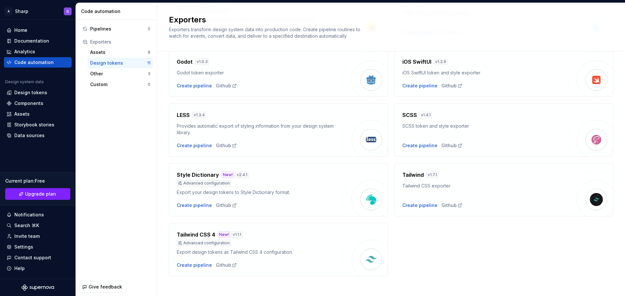
scroll to position [153, 0]
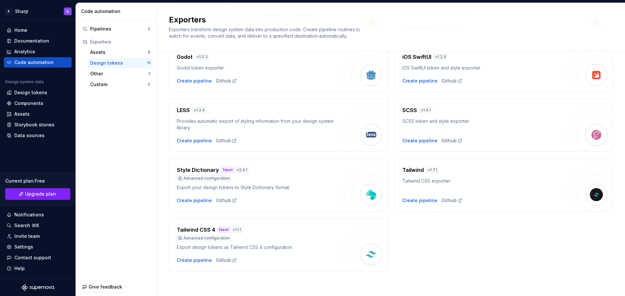
click at [209, 170] on h4 "Style Dictionary" at bounding box center [198, 170] width 42 height 8
drag, startPoint x: 371, startPoint y: 195, endPoint x: 363, endPoint y: 195, distance: 8.5
click at [371, 195] on img at bounding box center [370, 194] width 13 height 13
click at [223, 171] on div "New!" at bounding box center [228, 170] width 12 height 7
click at [207, 174] on div "Style Dictionary New! v 2.4.1 Advanced configuration" at bounding box center [260, 174] width 166 height 16
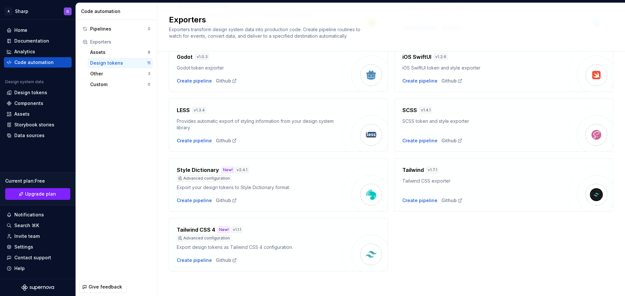
click at [206, 170] on h4 "Style Dictionary" at bounding box center [198, 170] width 42 height 8
click at [201, 200] on div "Create pipeline" at bounding box center [194, 200] width 35 height 7
click at [202, 200] on div "Create pipeline" at bounding box center [194, 200] width 35 height 7
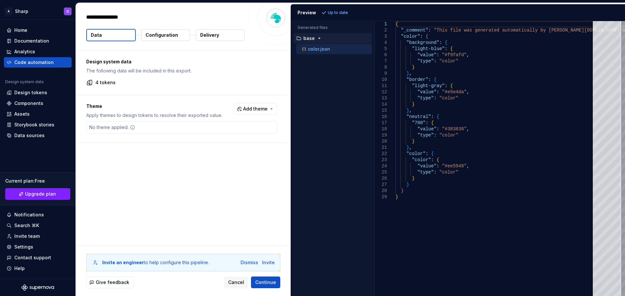
type textarea "*"
click at [107, 84] on p "4 tokens" at bounding box center [105, 82] width 20 height 7
click at [134, 129] on icon at bounding box center [132, 127] width 5 height 5
click at [249, 109] on span "Add theme" at bounding box center [255, 109] width 24 height 7
click at [235, 138] on div "Dark" at bounding box center [242, 135] width 62 height 7
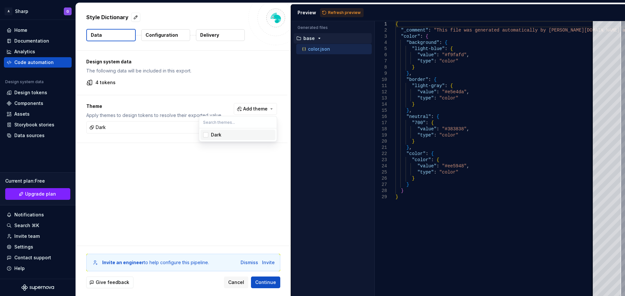
click at [235, 138] on div "Dark" at bounding box center [242, 135] width 62 height 7
click at [187, 157] on html "A Sharp G Home Documentation Analytics Code automation Design system data Desig…" at bounding box center [312, 148] width 625 height 296
click at [160, 41] on div "Style Dictionary Data Configuration Delivery" at bounding box center [183, 26] width 215 height 47
click at [164, 38] on p "Configuration" at bounding box center [161, 35] width 33 height 7
click at [162, 36] on p "Configuration" at bounding box center [161, 35] width 33 height 7
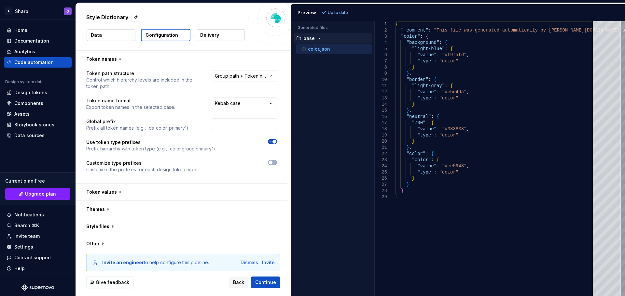
click at [192, 41] on div "Data Configuration Delivery" at bounding box center [183, 35] width 194 height 12
click at [200, 38] on button "Delivery" at bounding box center [220, 35] width 49 height 12
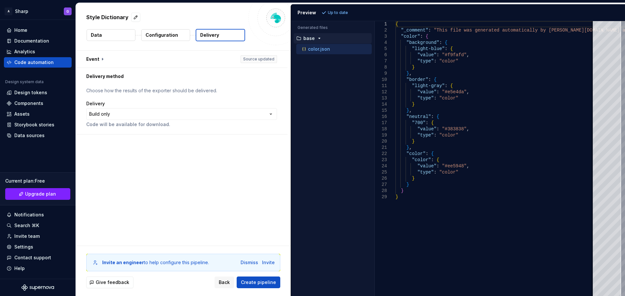
click at [122, 38] on button "Data" at bounding box center [111, 35] width 49 height 12
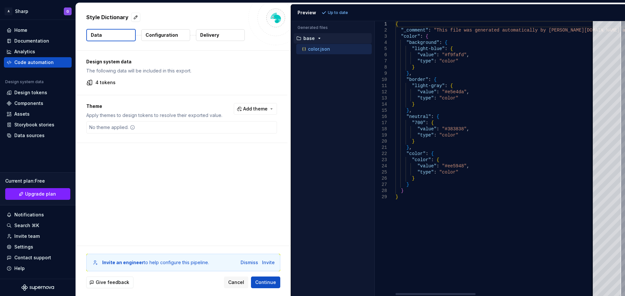
type textarea "**********"
click at [250, 263] on div "Dismiss" at bounding box center [249, 263] width 18 height 7
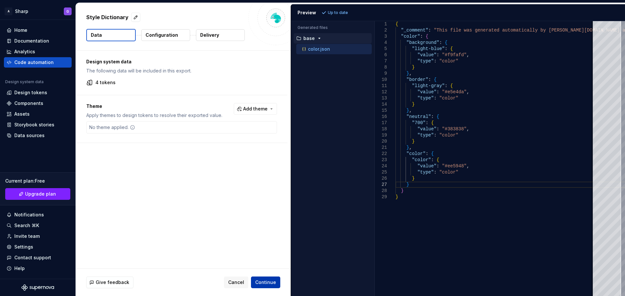
click at [261, 285] on span "Continue" at bounding box center [265, 282] width 21 height 7
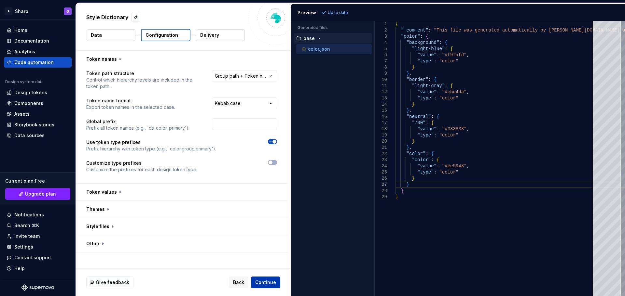
click at [261, 285] on span "Continue" at bounding box center [265, 282] width 21 height 7
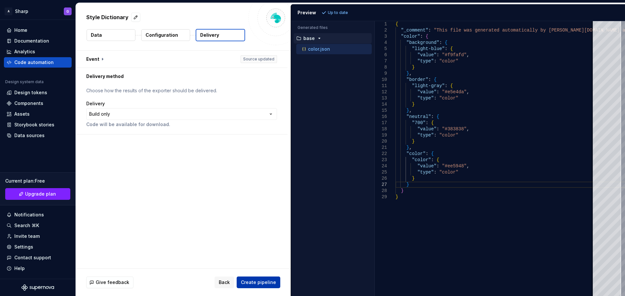
click at [262, 285] on span "Create pipeline" at bounding box center [258, 282] width 35 height 7
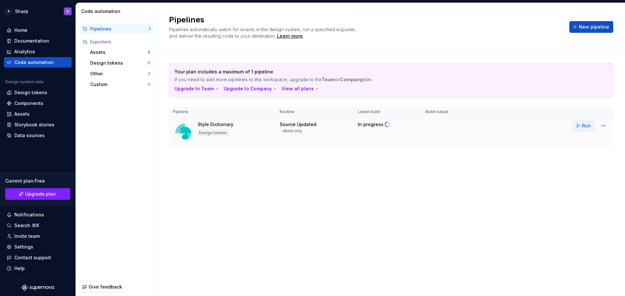
click at [584, 128] on span "Run" at bounding box center [586, 126] width 9 height 7
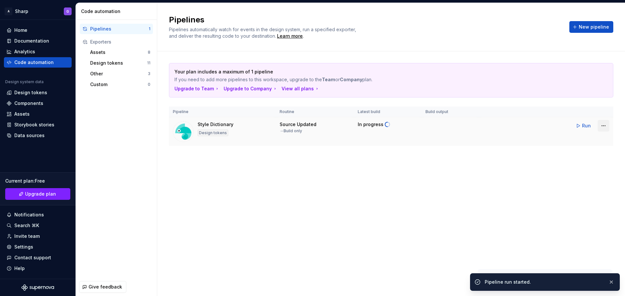
click at [602, 126] on html "A Sharp G Home Documentation Analytics Code automation Design system data Desig…" at bounding box center [312, 148] width 625 height 296
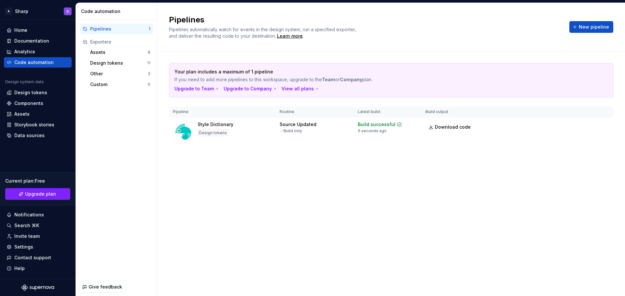
click at [273, 172] on html "A Sharp G Home Documentation Analytics Code automation Design system data Desig…" at bounding box center [312, 148] width 625 height 296
click at [17, 64] on div "Code automation" at bounding box center [33, 62] width 39 height 7
click at [129, 62] on div "Design tokens" at bounding box center [118, 63] width 57 height 7
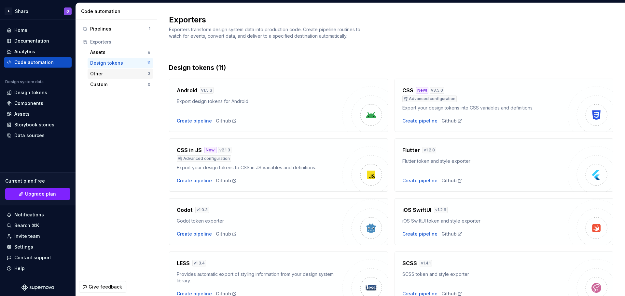
click at [127, 76] on div "Other" at bounding box center [119, 74] width 58 height 7
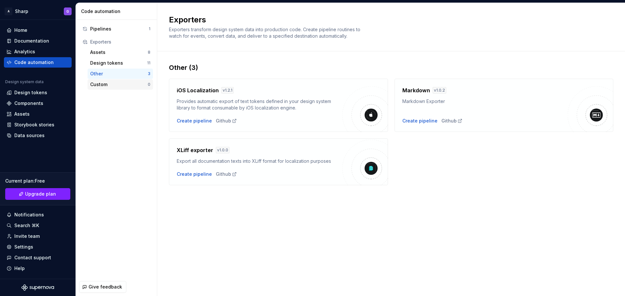
click at [124, 86] on div "Custom" at bounding box center [119, 84] width 58 height 7
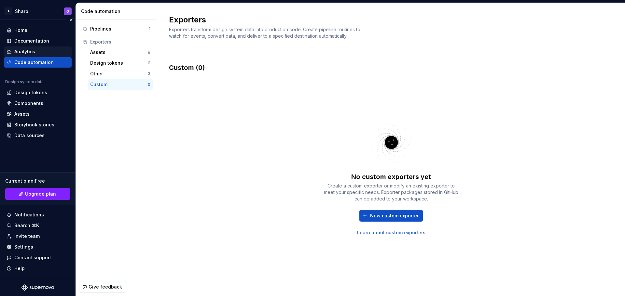
click at [39, 51] on div "Analytics" at bounding box center [38, 51] width 62 height 7
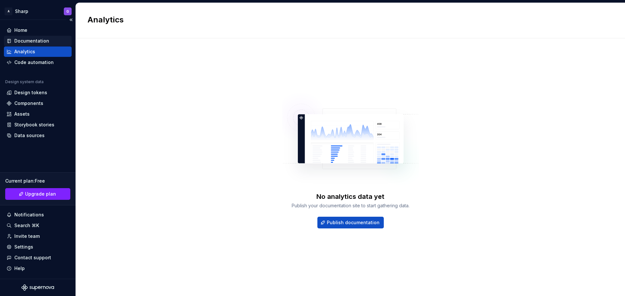
click at [48, 39] on div "Documentation" at bounding box center [38, 41] width 62 height 7
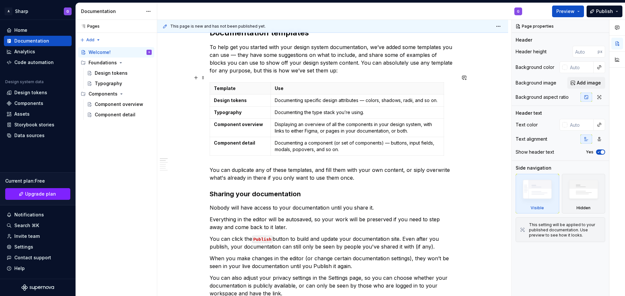
scroll to position [163, 0]
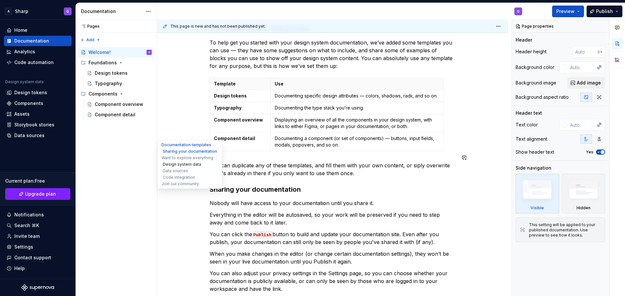
click at [168, 166] on button "Design system data" at bounding box center [190, 164] width 62 height 7
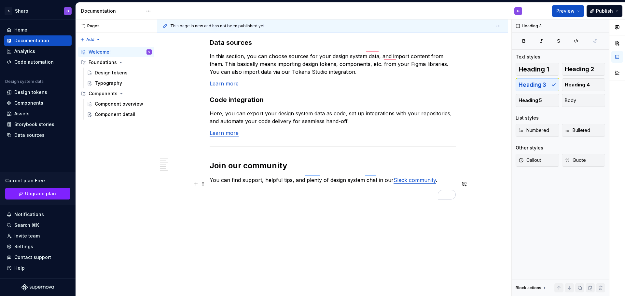
scroll to position [525, 0]
click at [526, 160] on span "Callout" at bounding box center [529, 160] width 22 height 7
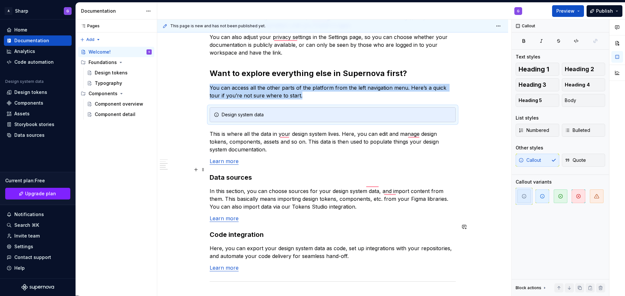
scroll to position [284, 0]
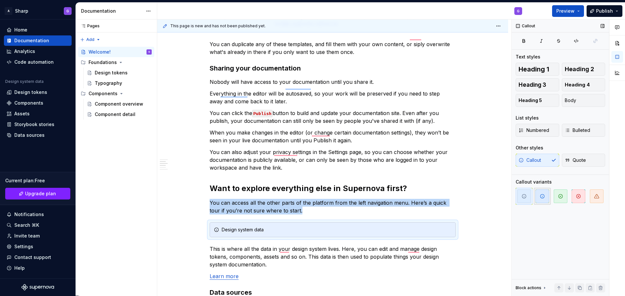
type textarea "*"
click at [543, 199] on span "button" at bounding box center [542, 197] width 14 height 14
click at [557, 198] on span "button" at bounding box center [560, 197] width 14 height 14
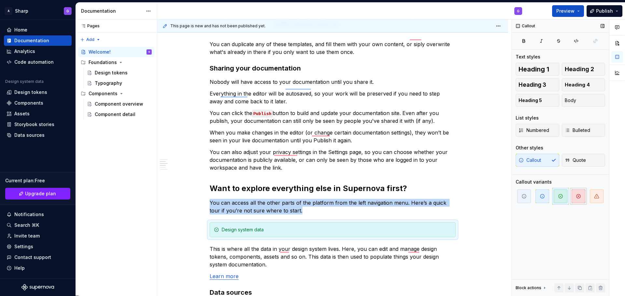
click at [576, 196] on icon "button" at bounding box center [577, 196] width 5 height 5
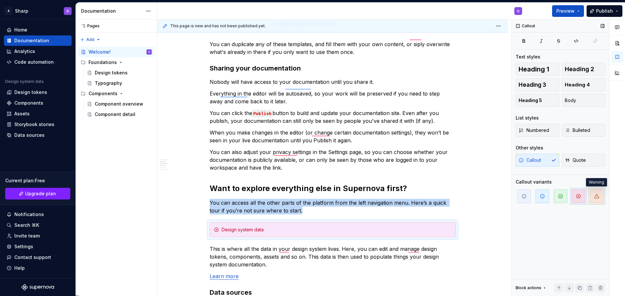
click at [596, 196] on icon "button" at bounding box center [596, 196] width 5 height 5
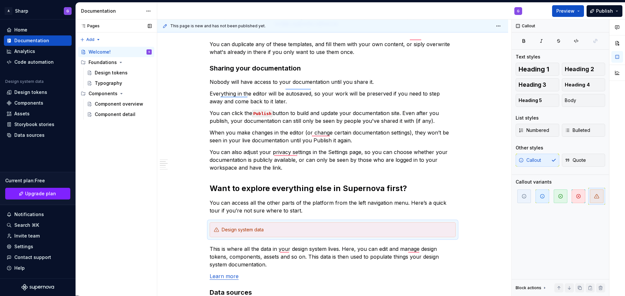
click at [120, 163] on div "Pages Pages Add Accessibility guide for tree Page tree. Navigate the tree with …" at bounding box center [115, 158] width 81 height 277
click at [30, 245] on div "Settings" at bounding box center [23, 247] width 19 height 7
